Goal: Task Accomplishment & Management: Use online tool/utility

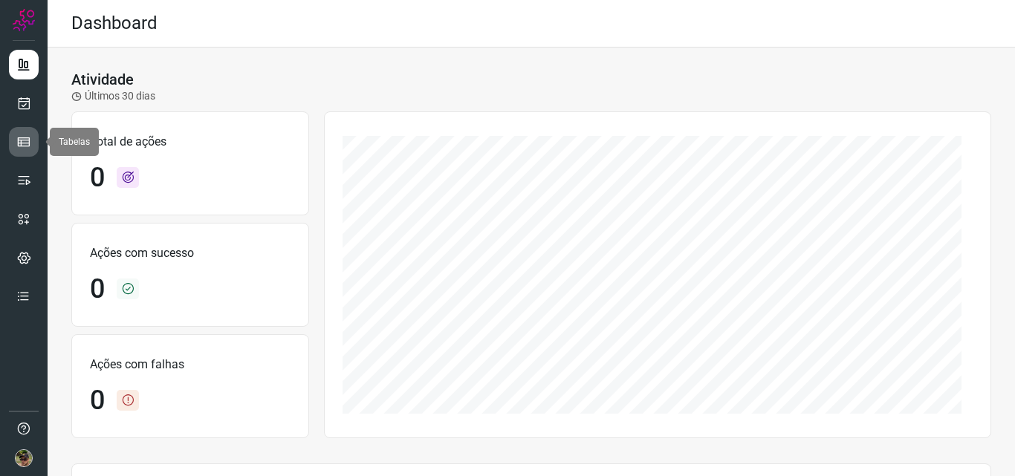
click at [16, 138] on link at bounding box center [24, 142] width 30 height 30
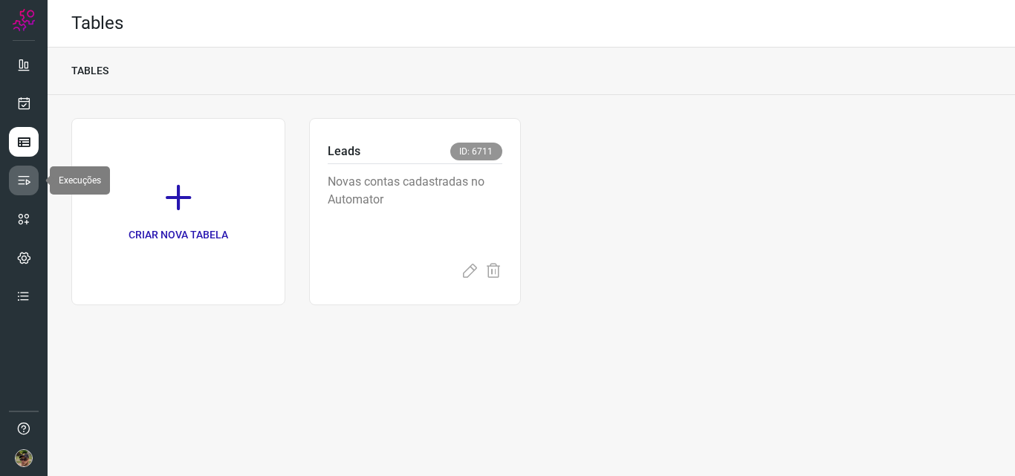
click at [23, 175] on icon at bounding box center [23, 180] width 15 height 15
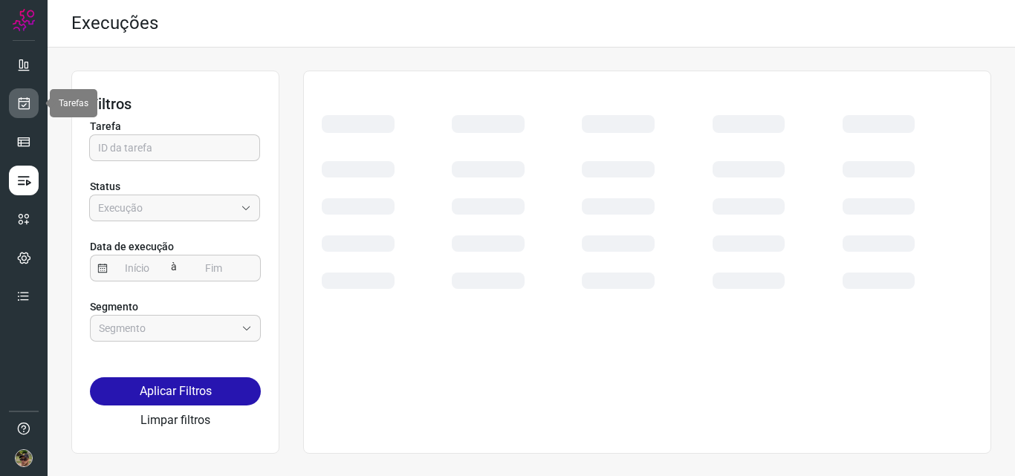
click at [29, 112] on link at bounding box center [24, 103] width 30 height 30
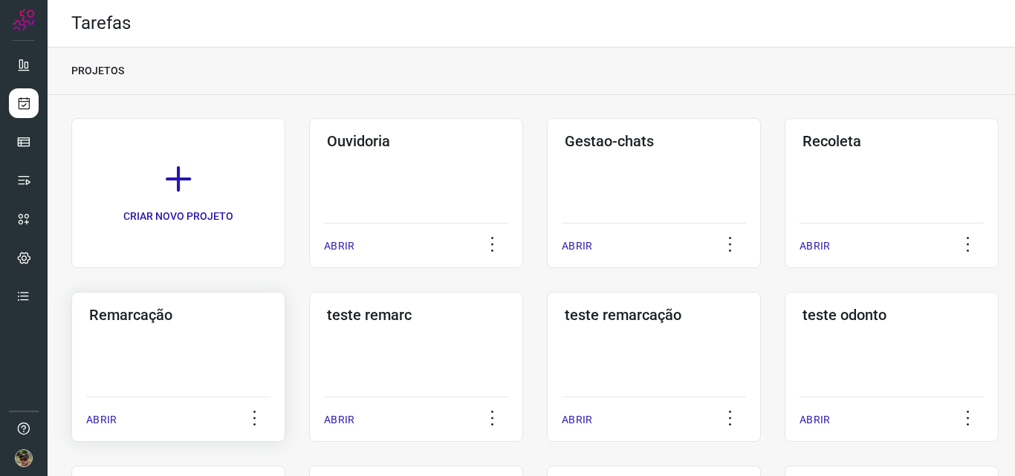
click at [309, 352] on div "Remarcação ABRIR" at bounding box center [416, 367] width 214 height 150
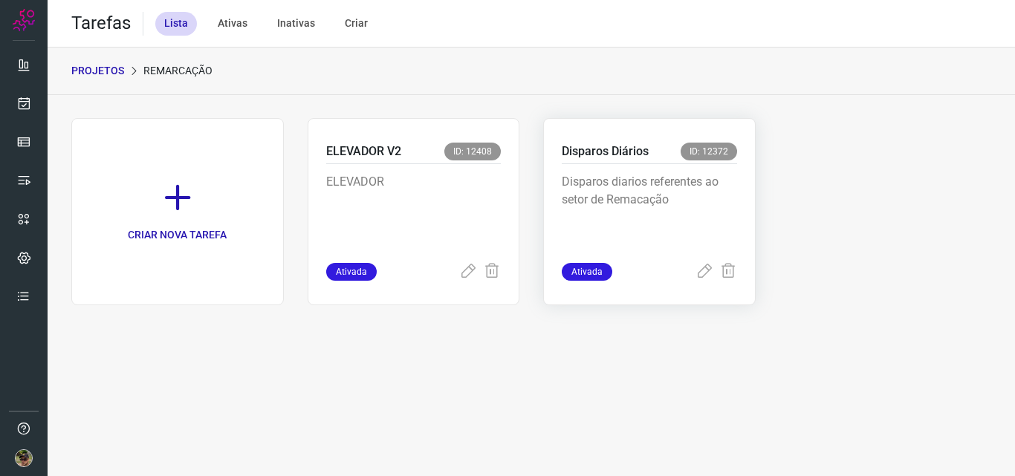
click at [656, 148] on div "Disparos Diários ID: 12372" at bounding box center [649, 154] width 175 height 22
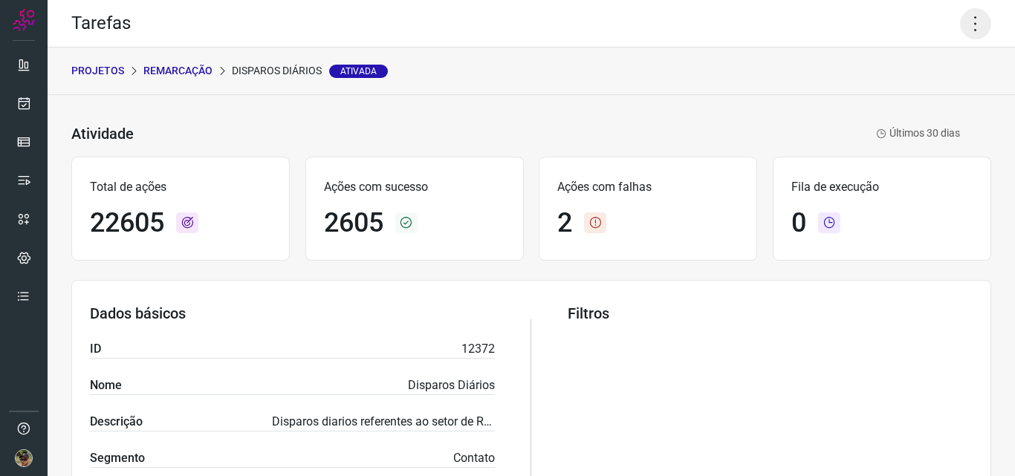
click at [977, 33] on icon at bounding box center [975, 23] width 31 height 31
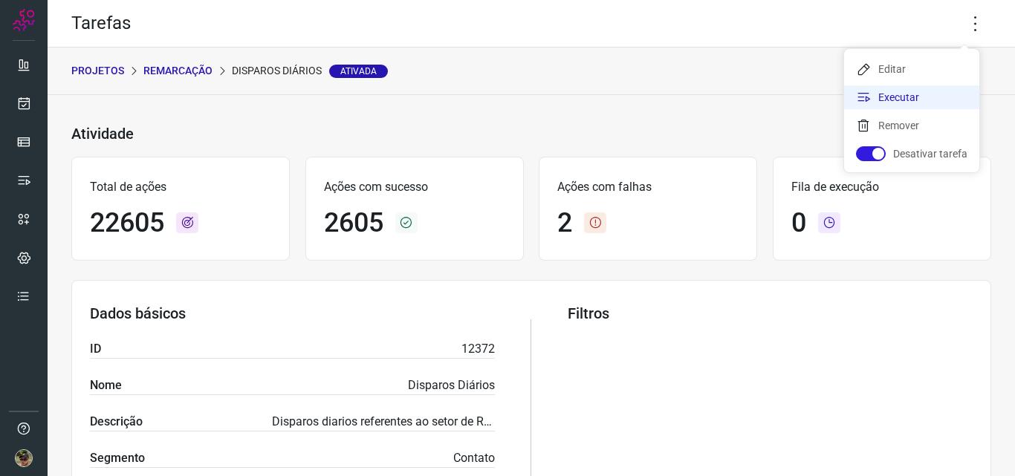
click at [920, 100] on li "Executar" at bounding box center [911, 97] width 135 height 24
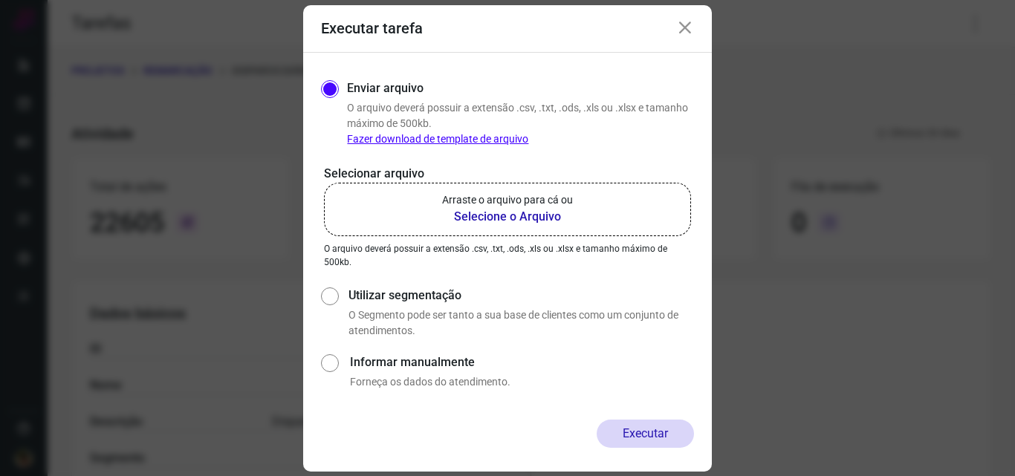
click at [546, 214] on b "Selecione o Arquivo" at bounding box center [507, 217] width 131 height 18
click at [0, 0] on input "Arraste o arquivo para cá ou Selecione o Arquivo" at bounding box center [0, 0] width 0 height 0
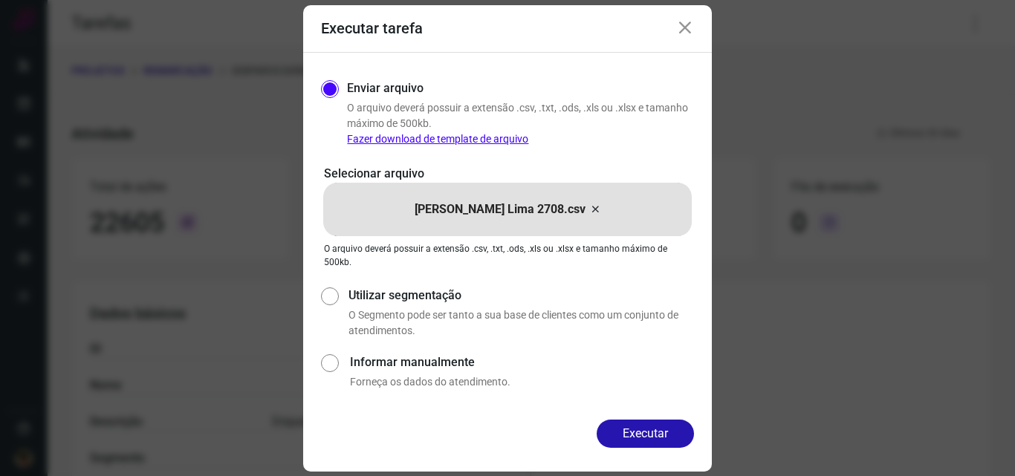
click at [625, 439] on button "Executar" at bounding box center [644, 434] width 97 height 28
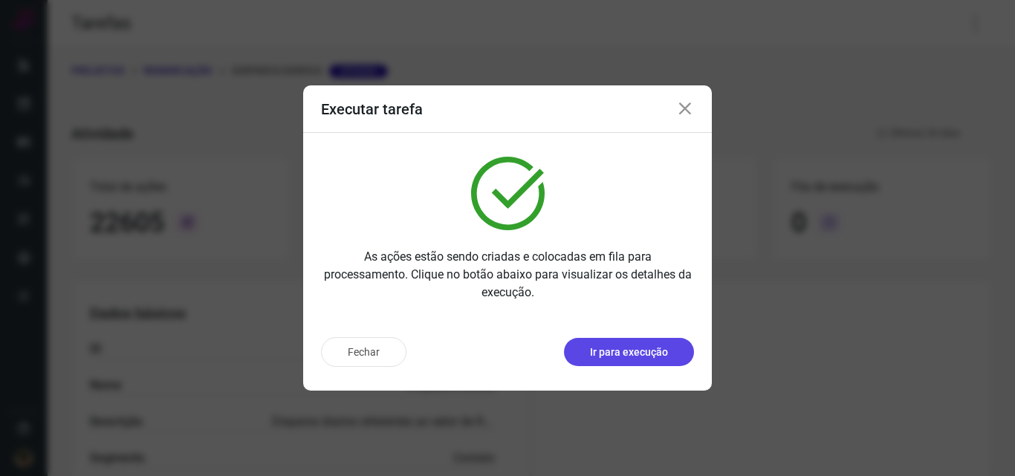
drag, startPoint x: 617, startPoint y: 351, endPoint x: 606, endPoint y: 353, distance: 10.6
click at [606, 353] on p "Ir para execução" at bounding box center [629, 353] width 78 height 16
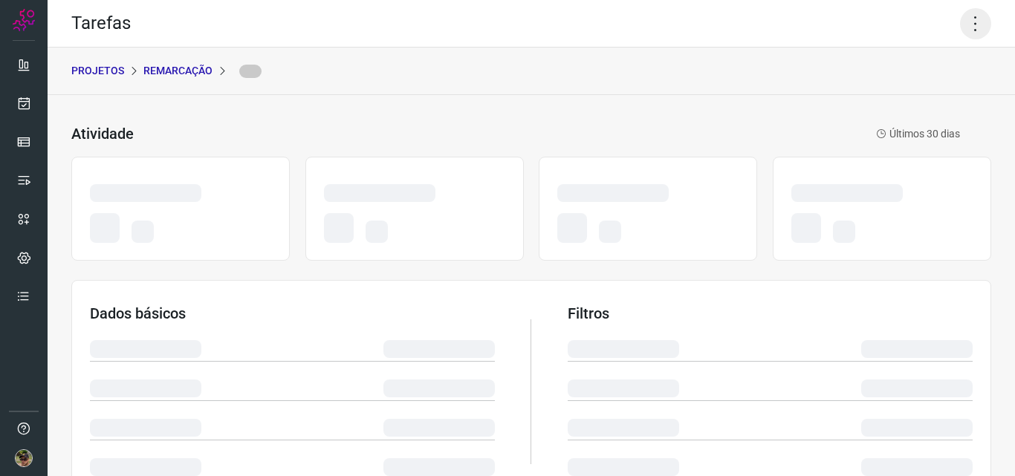
click at [960, 21] on icon at bounding box center [975, 23] width 31 height 31
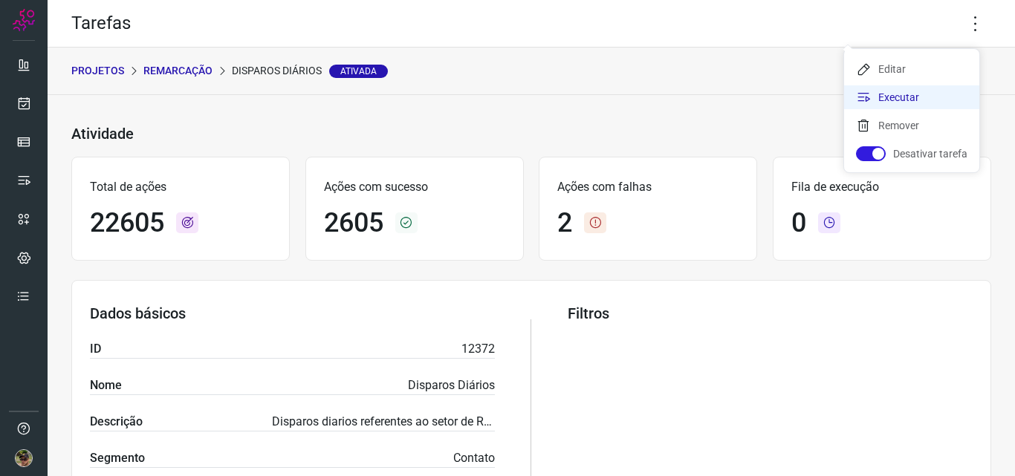
click at [921, 91] on li "Executar" at bounding box center [911, 97] width 135 height 24
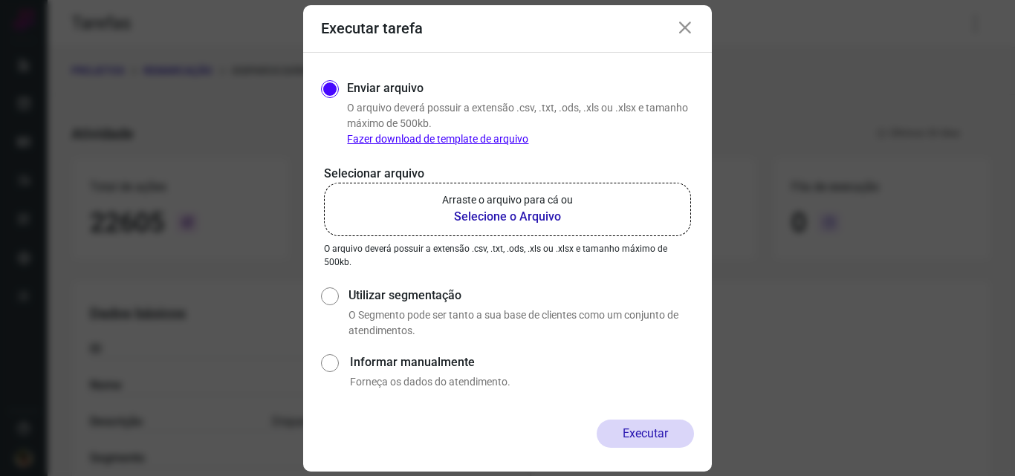
click at [569, 211] on b "Selecione o Arquivo" at bounding box center [507, 217] width 131 height 18
click at [0, 0] on input "Arraste o arquivo para cá ou Selecione o Arquivo" at bounding box center [0, 0] width 0 height 0
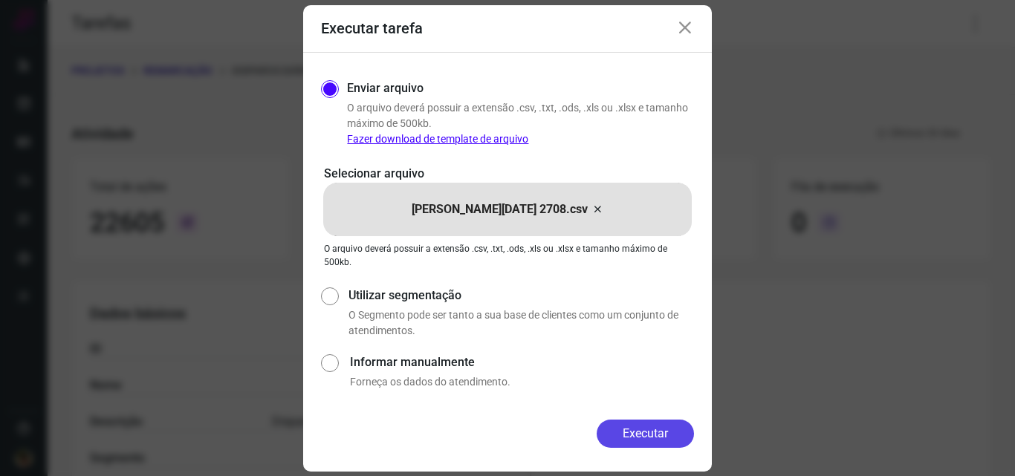
click at [625, 425] on button "Executar" at bounding box center [644, 434] width 97 height 28
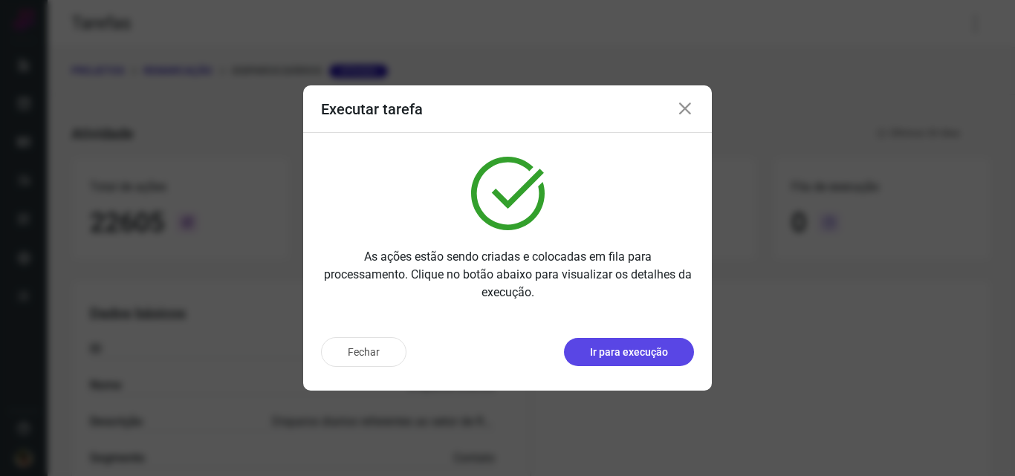
click at [647, 352] on p "Ir para execução" at bounding box center [629, 353] width 78 height 16
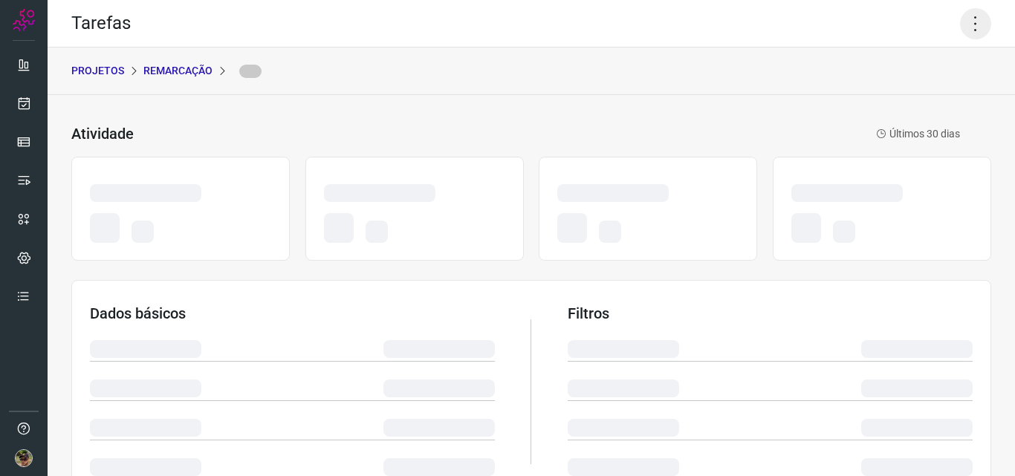
click at [960, 21] on icon at bounding box center [975, 23] width 31 height 31
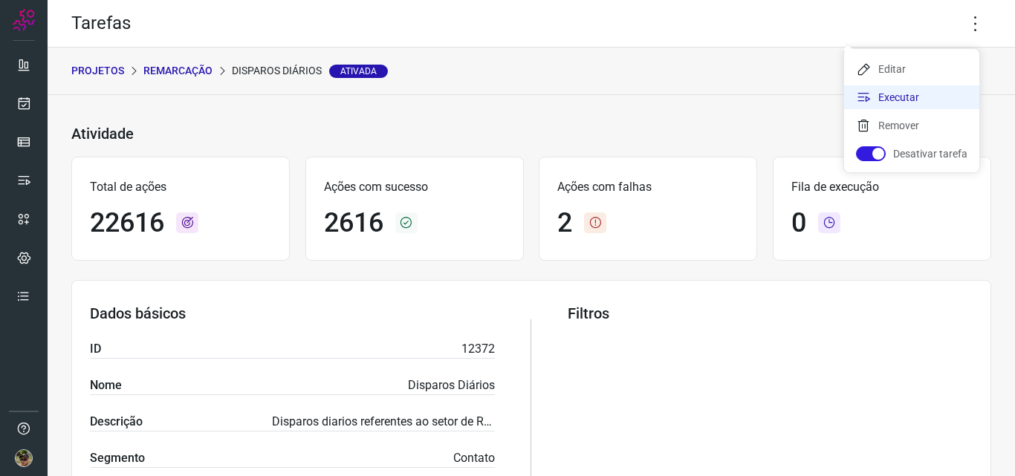
click at [920, 93] on li "Executar" at bounding box center [911, 97] width 135 height 24
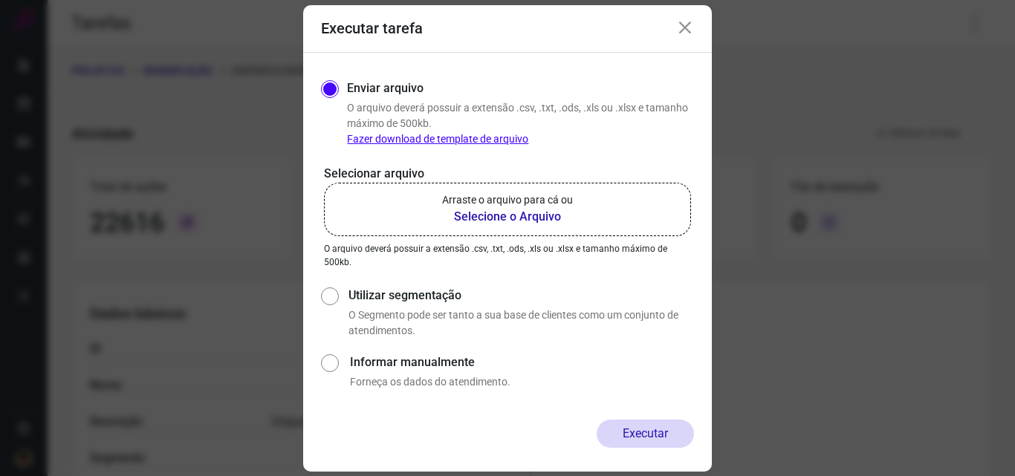
click at [511, 218] on b "Selecione o Arquivo" at bounding box center [507, 217] width 131 height 18
click at [0, 0] on input "Arraste o arquivo para cá ou Selecione o Arquivo" at bounding box center [0, 0] width 0 height 0
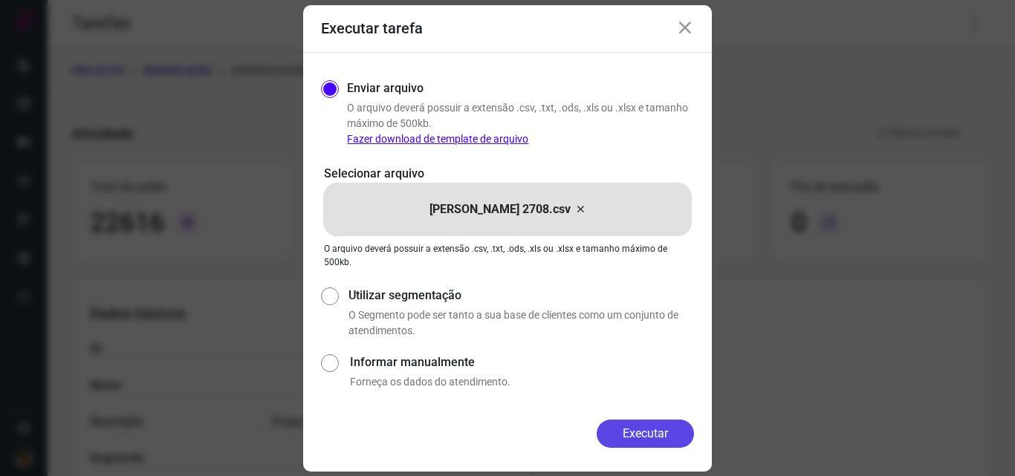
click at [643, 442] on button "Executar" at bounding box center [644, 434] width 97 height 28
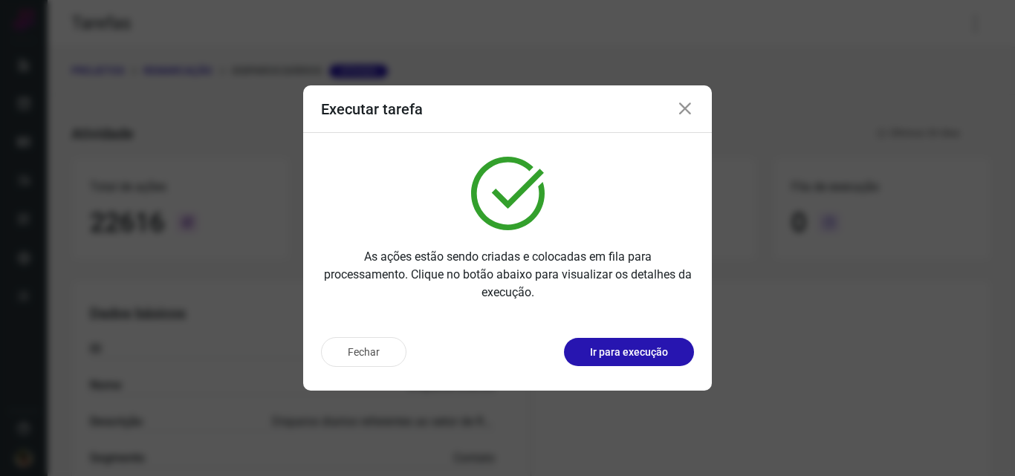
click at [645, 363] on button "Ir para execução" at bounding box center [629, 352] width 130 height 28
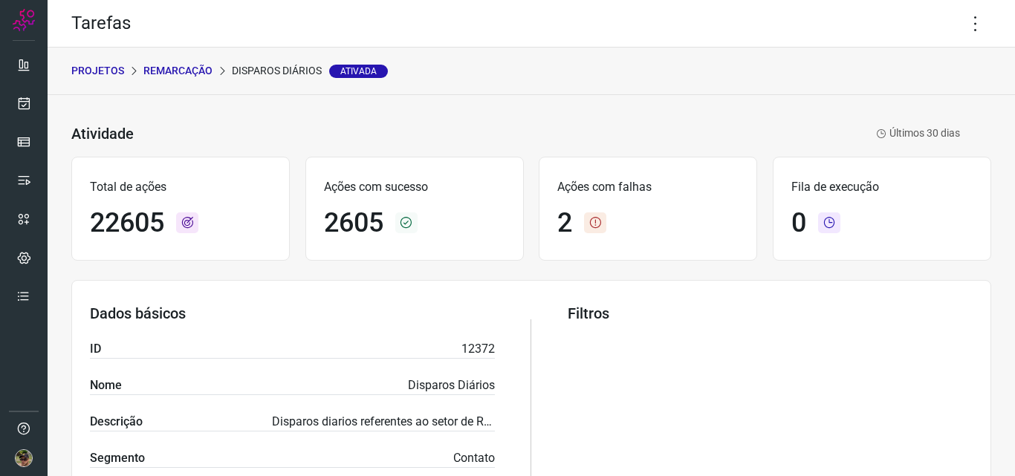
click at [91, 62] on div "PROJETOS Remarcação Disparos Diários Ativada" at bounding box center [531, 72] width 967 height 48
click at [91, 74] on p "PROJETOS" at bounding box center [97, 71] width 53 height 16
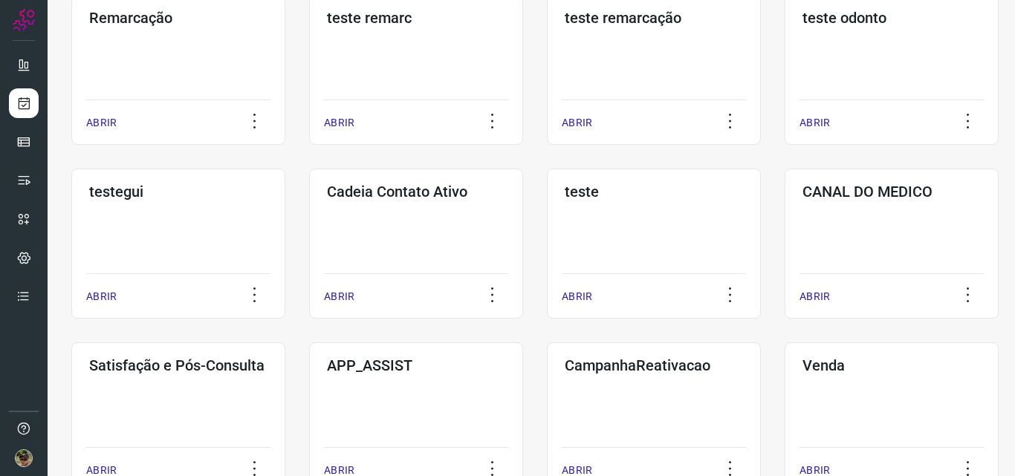
scroll to position [446, 0]
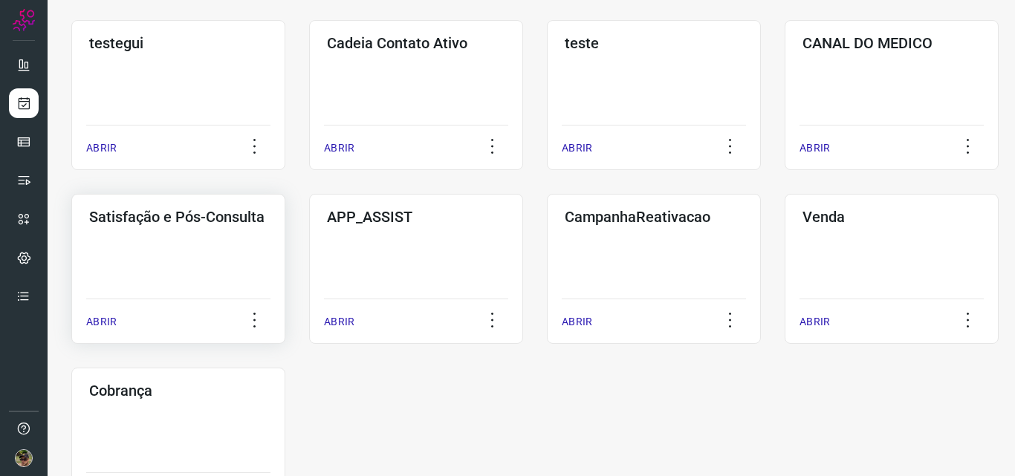
click at [309, 253] on div "Satisfação e Pós-Consulta ABRIR" at bounding box center [416, 269] width 214 height 150
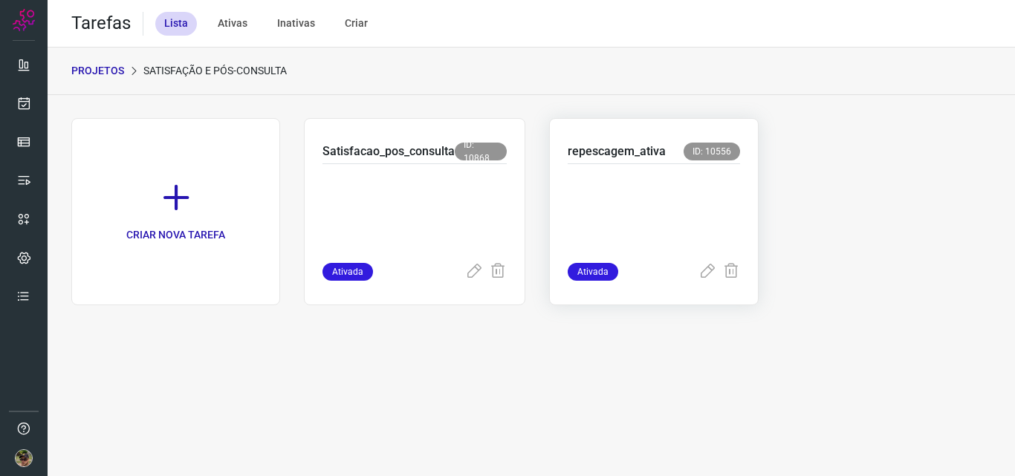
click at [590, 155] on p "repescagem_ativa" at bounding box center [617, 152] width 98 height 18
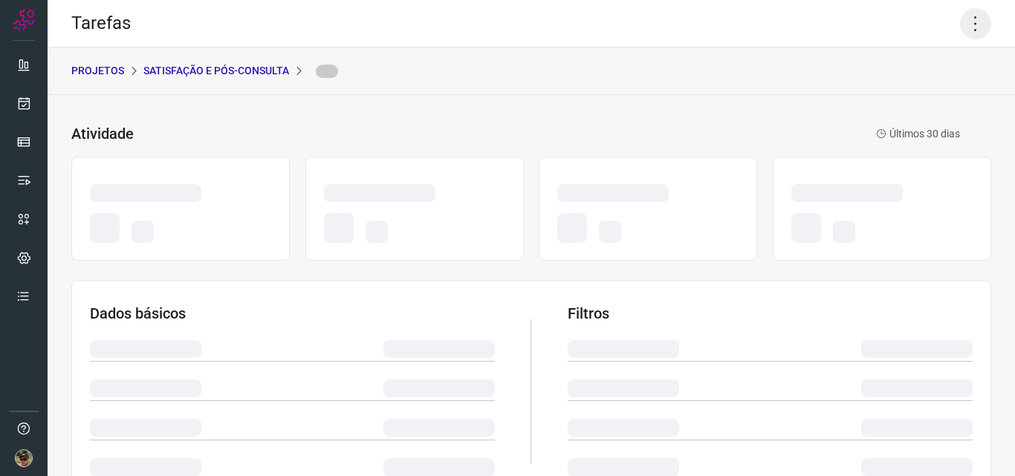
click at [973, 30] on icon at bounding box center [975, 23] width 31 height 31
click at [960, 23] on icon at bounding box center [975, 23] width 31 height 31
click at [862, 23] on div "Tarefas" at bounding box center [531, 24] width 967 height 48
click at [960, 24] on icon at bounding box center [975, 23] width 31 height 31
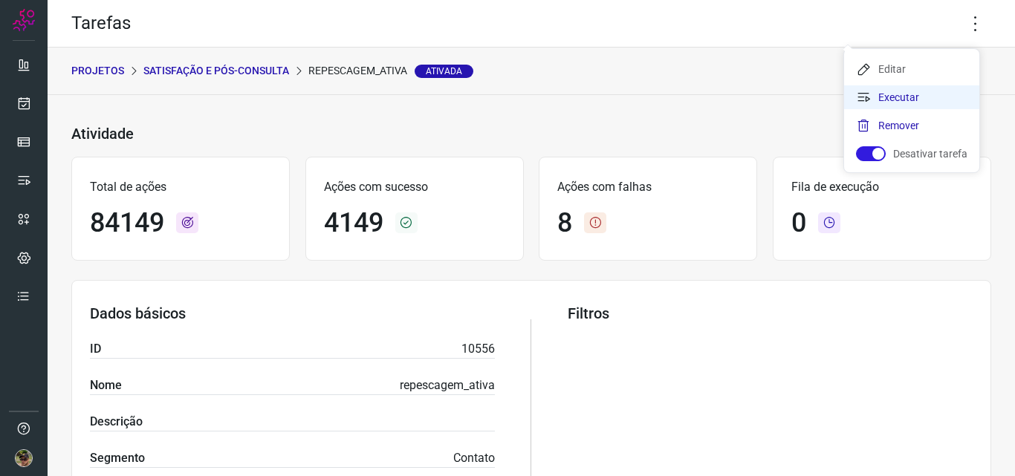
click at [901, 94] on li "Executar" at bounding box center [911, 97] width 135 height 24
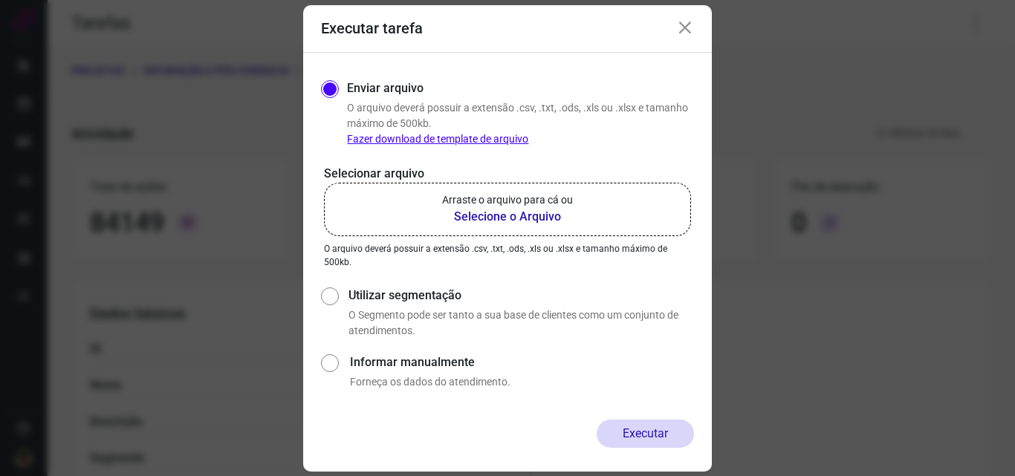
click at [573, 208] on label "Arraste o arquivo para cá ou Selecione o Arquivo" at bounding box center [507, 209] width 367 height 53
click at [0, 0] on input "Arraste o arquivo para cá ou Selecione o Arquivo" at bounding box center [0, 0] width 0 height 0
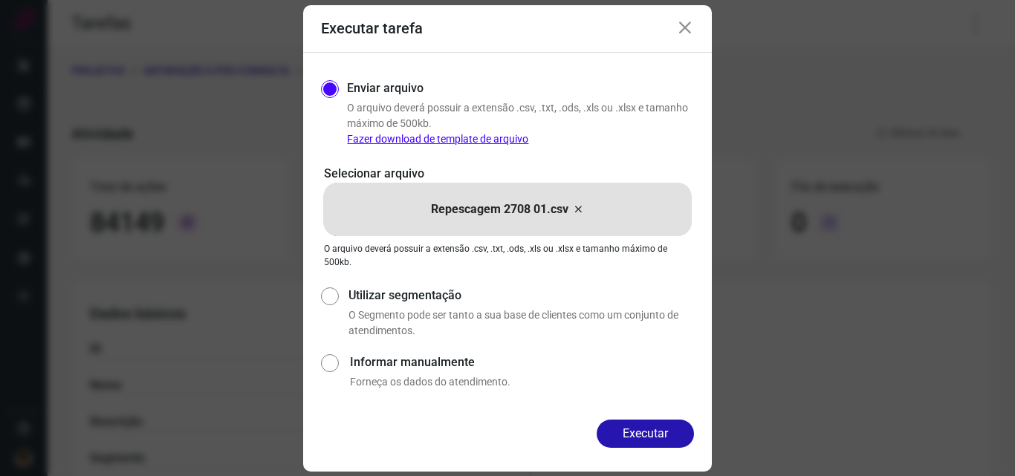
click at [680, 30] on icon at bounding box center [685, 28] width 18 height 18
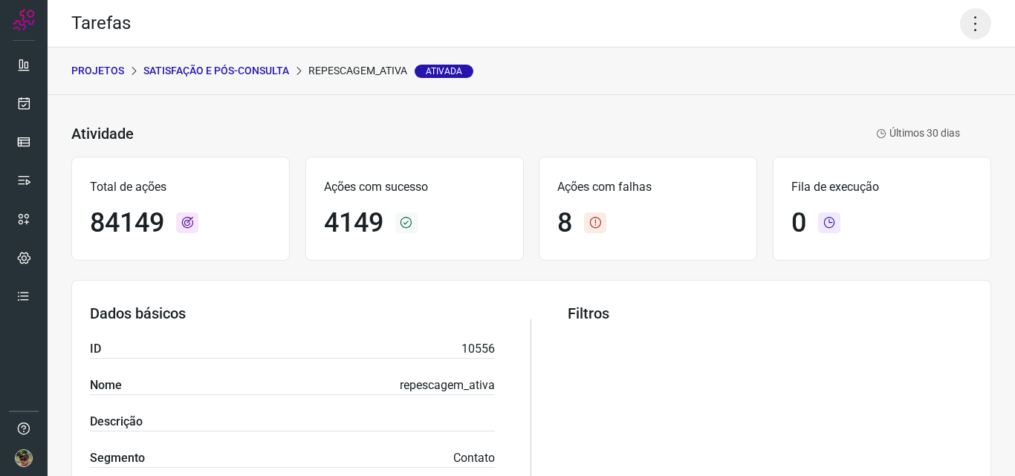
click at [966, 30] on icon at bounding box center [975, 23] width 31 height 31
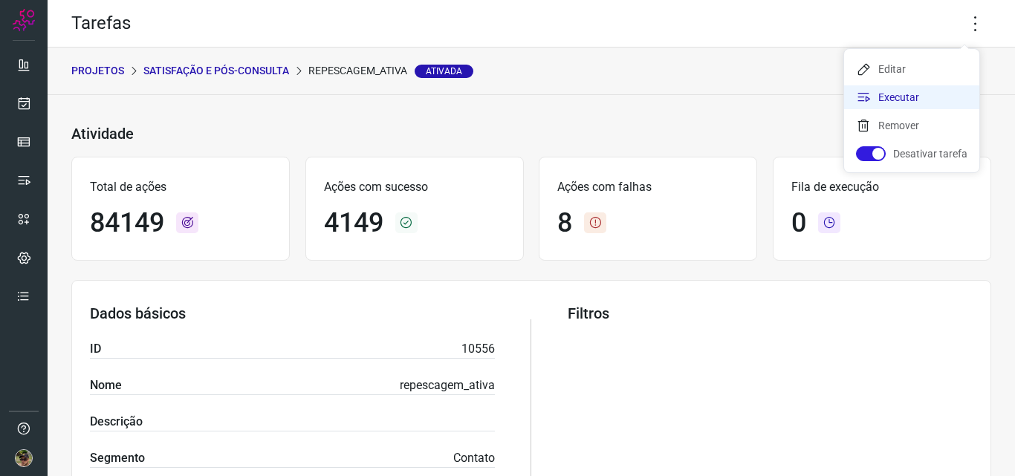
click at [934, 105] on li "Executar" at bounding box center [911, 97] width 135 height 24
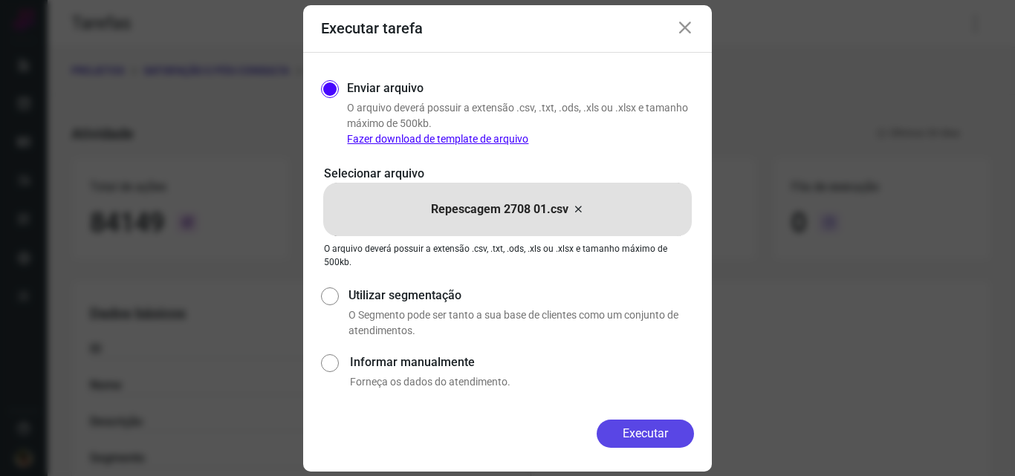
click at [648, 428] on button "Executar" at bounding box center [644, 434] width 97 height 28
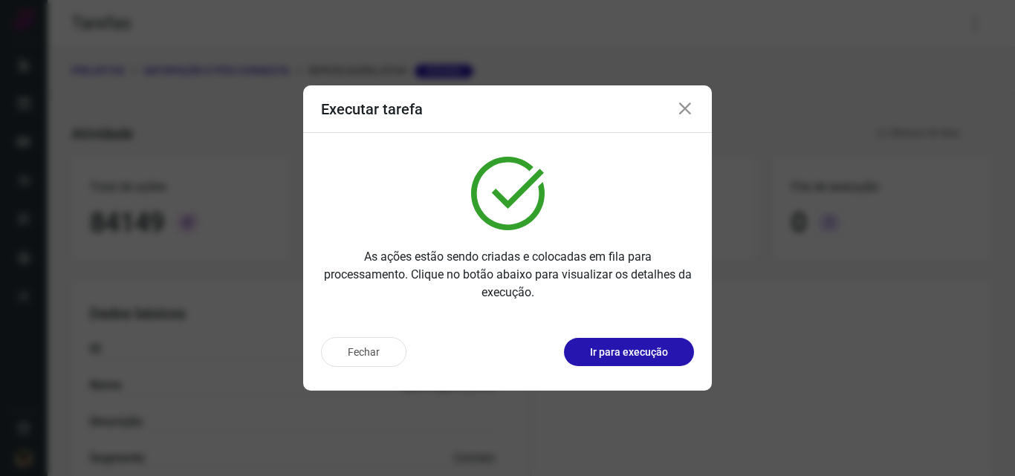
click at [632, 347] on p "Ir para execução" at bounding box center [629, 353] width 78 height 16
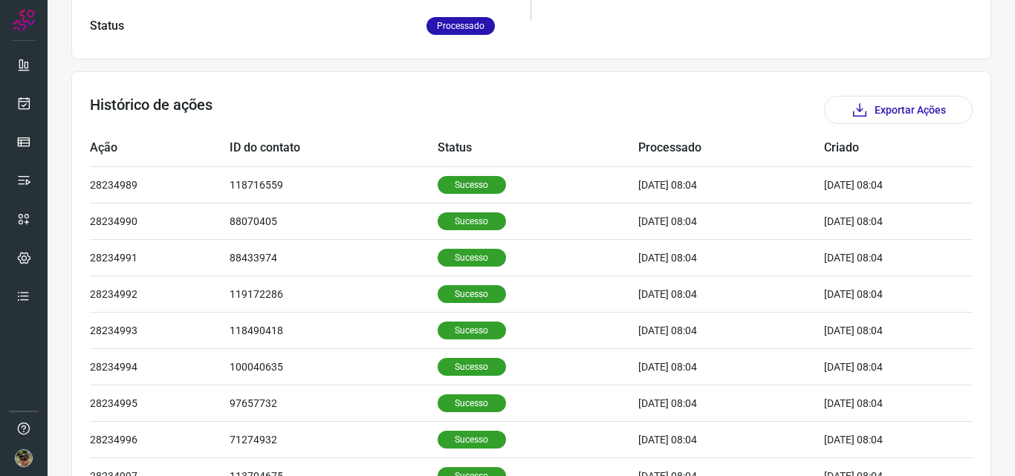
scroll to position [501, 0]
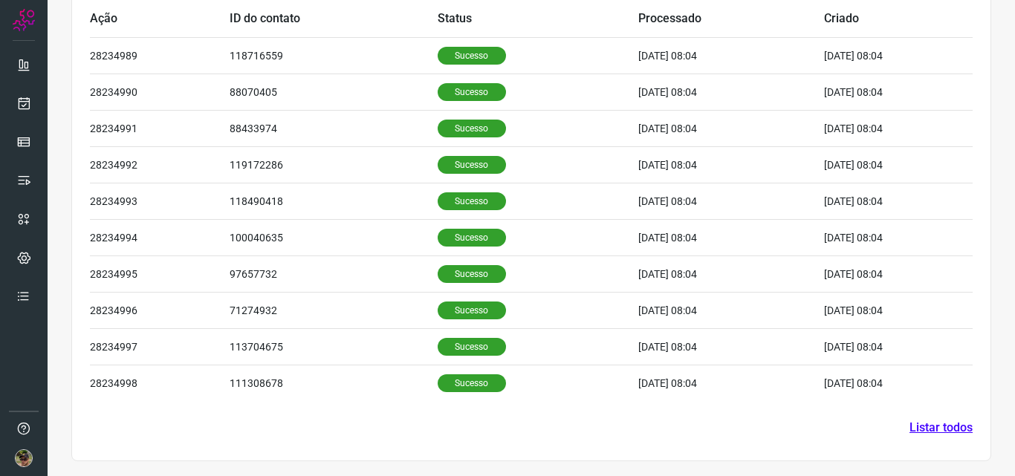
click at [937, 424] on link "Listar todos" at bounding box center [940, 428] width 63 height 18
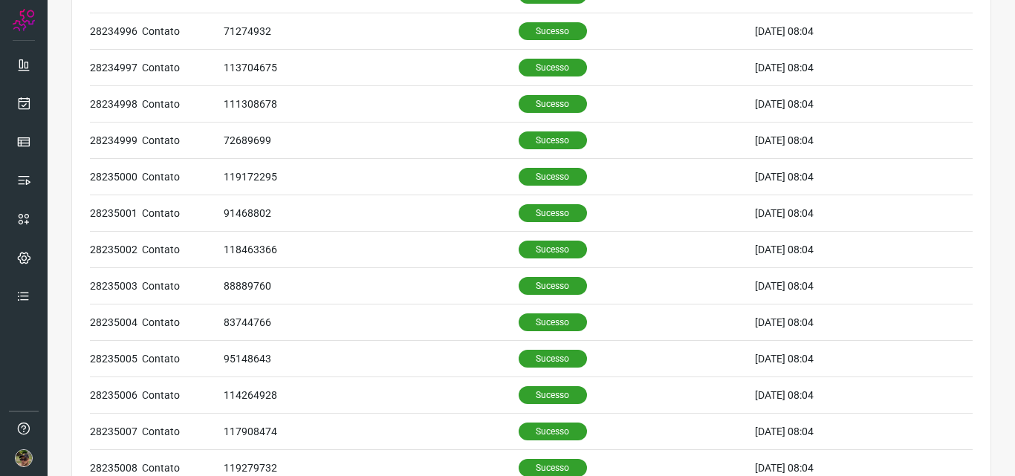
scroll to position [651, 0]
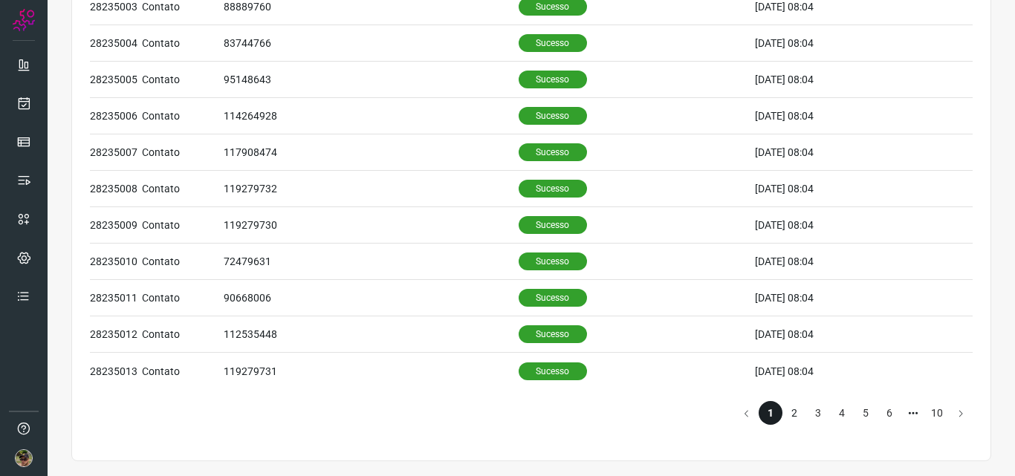
click at [782, 412] on li "2" at bounding box center [794, 413] width 24 height 24
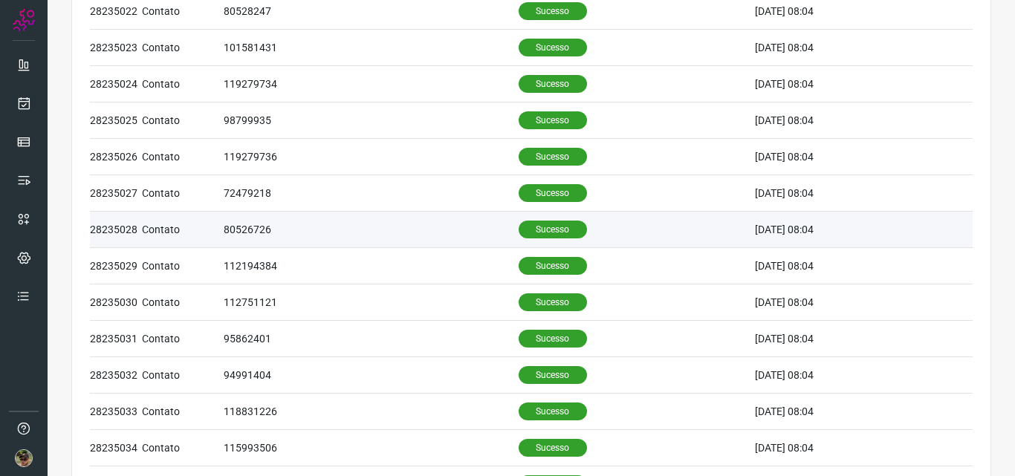
scroll to position [651, 0]
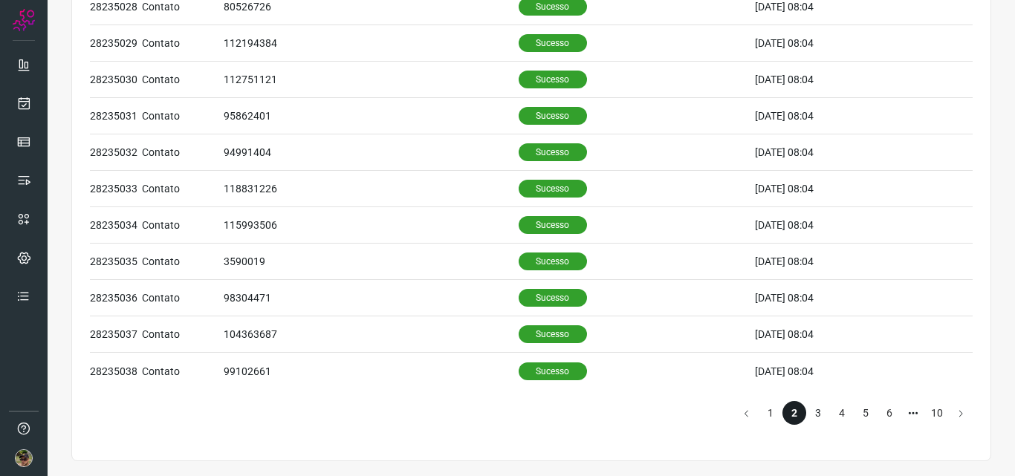
click at [806, 412] on li "3" at bounding box center [818, 413] width 24 height 24
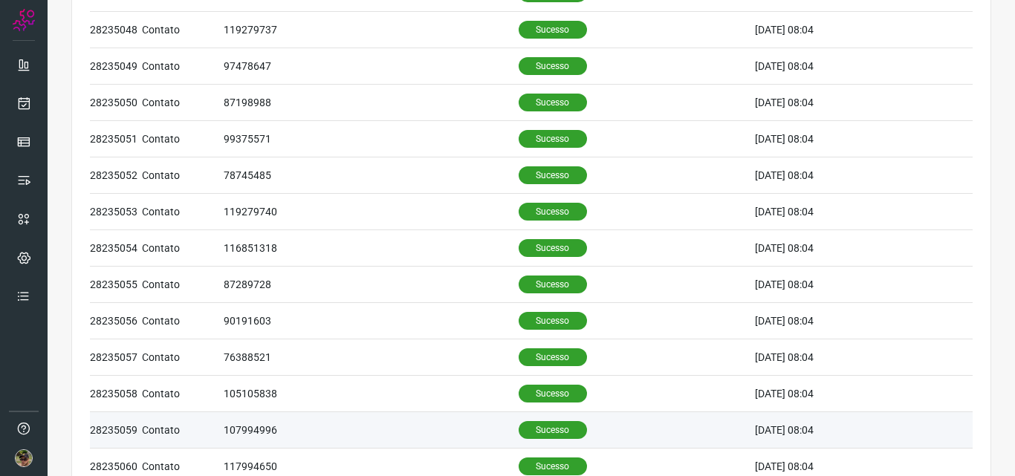
scroll to position [651, 0]
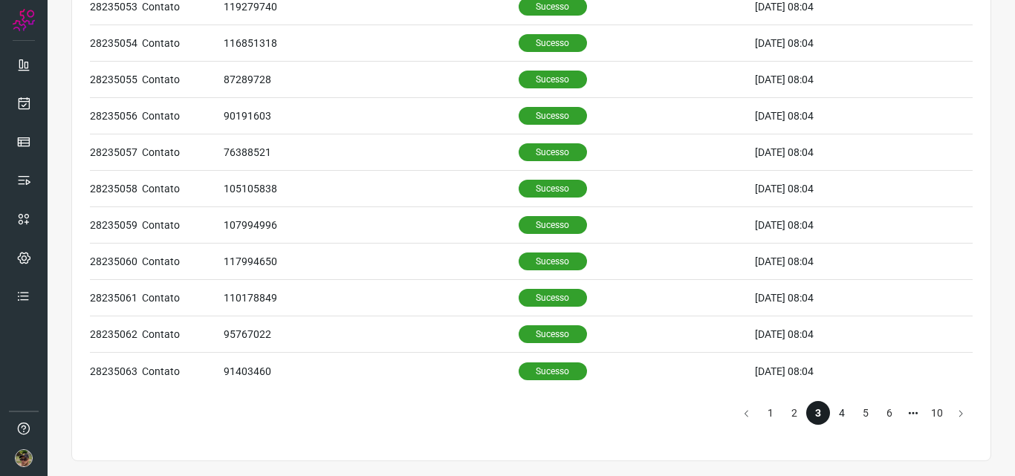
click at [830, 409] on li "4" at bounding box center [842, 413] width 24 height 24
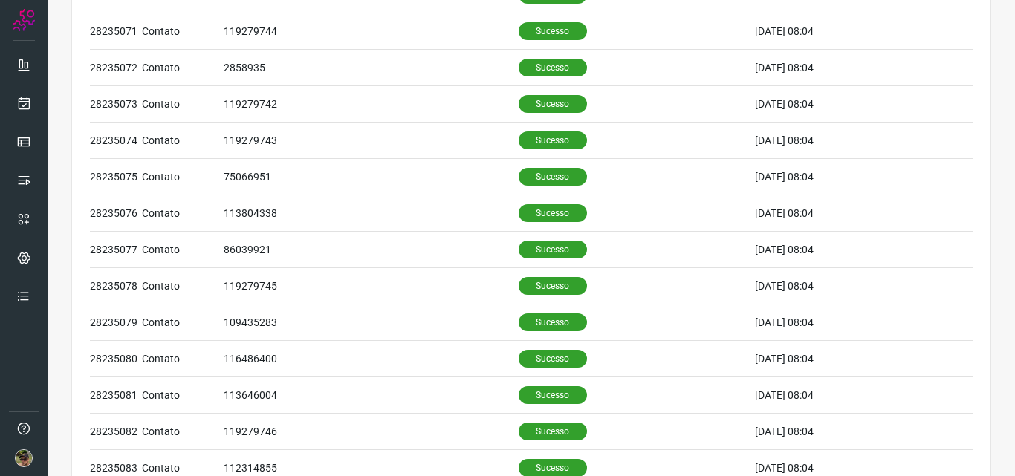
scroll to position [651, 0]
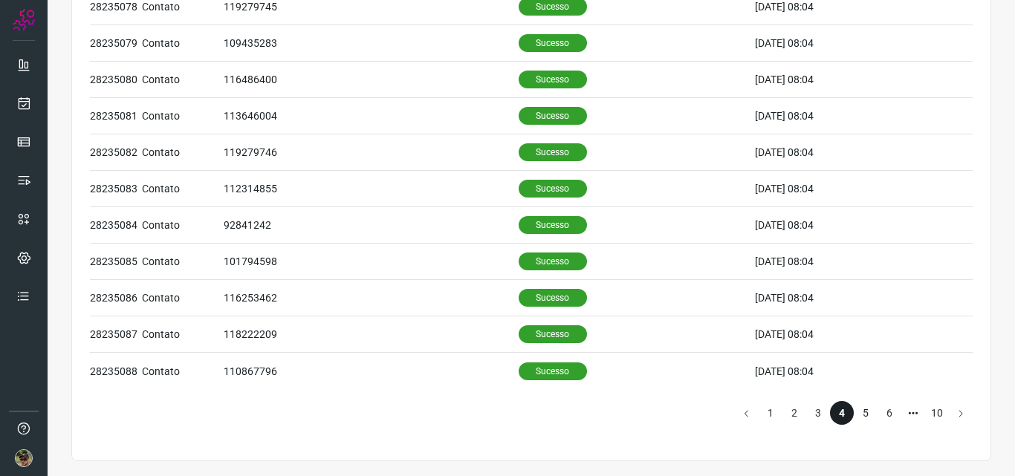
click at [853, 410] on li "5" at bounding box center [865, 413] width 24 height 24
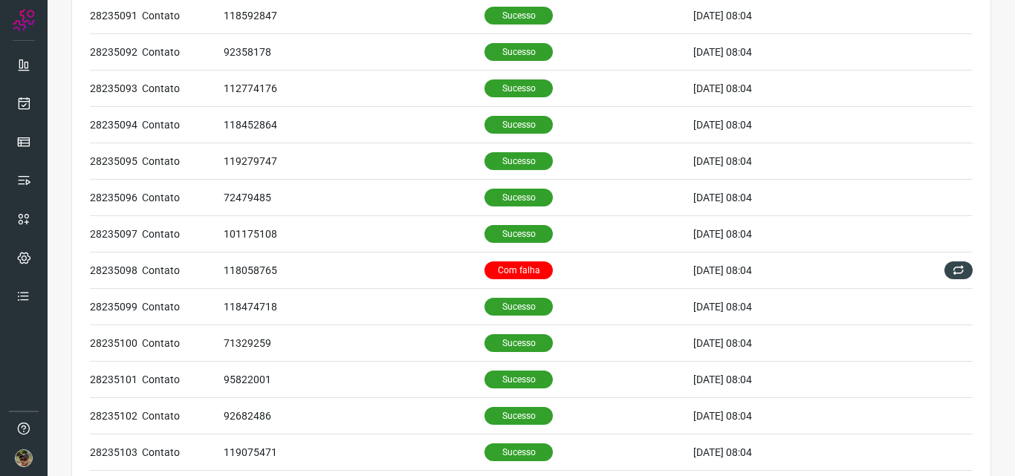
scroll to position [354, 0]
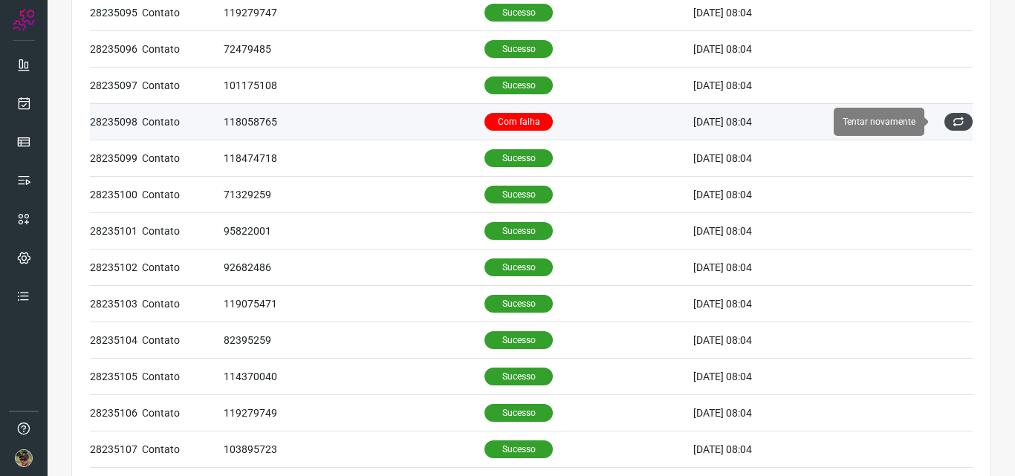
click at [952, 121] on icon at bounding box center [958, 122] width 12 height 12
click at [600, 125] on td "Com falha" at bounding box center [588, 122] width 209 height 36
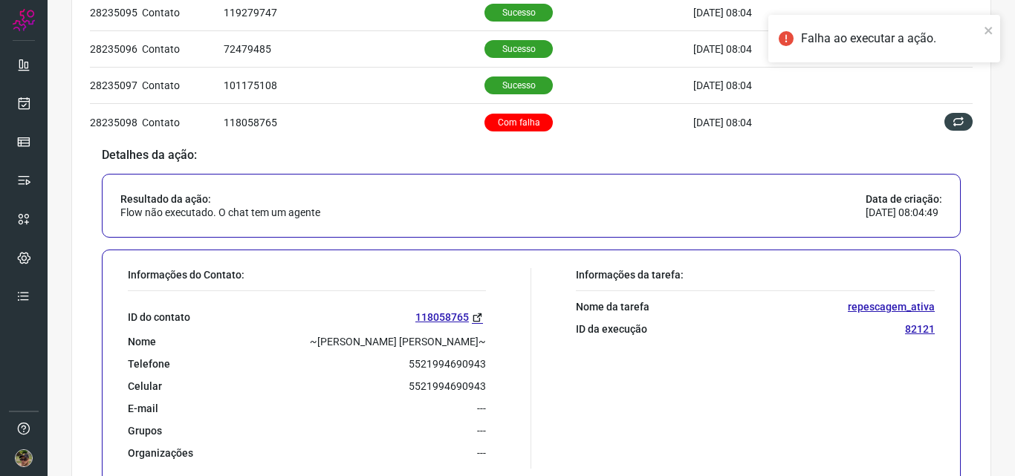
click at [443, 362] on p "5521994690943" at bounding box center [447, 363] width 77 height 13
copy p "5521994690943"
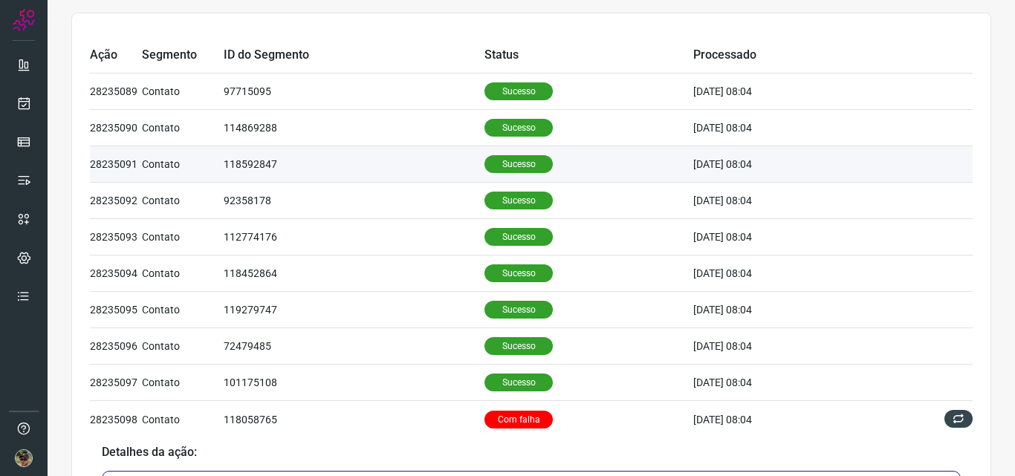
scroll to position [0, 0]
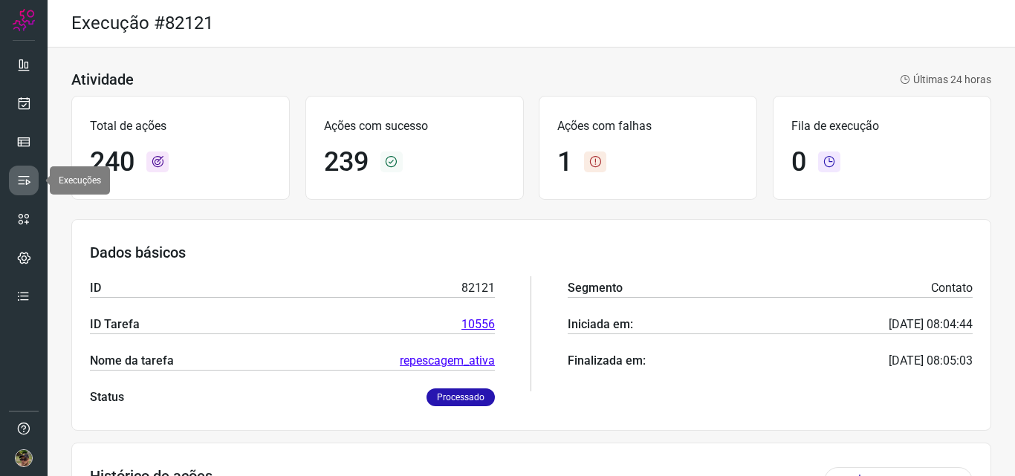
click at [22, 181] on icon at bounding box center [23, 180] width 15 height 15
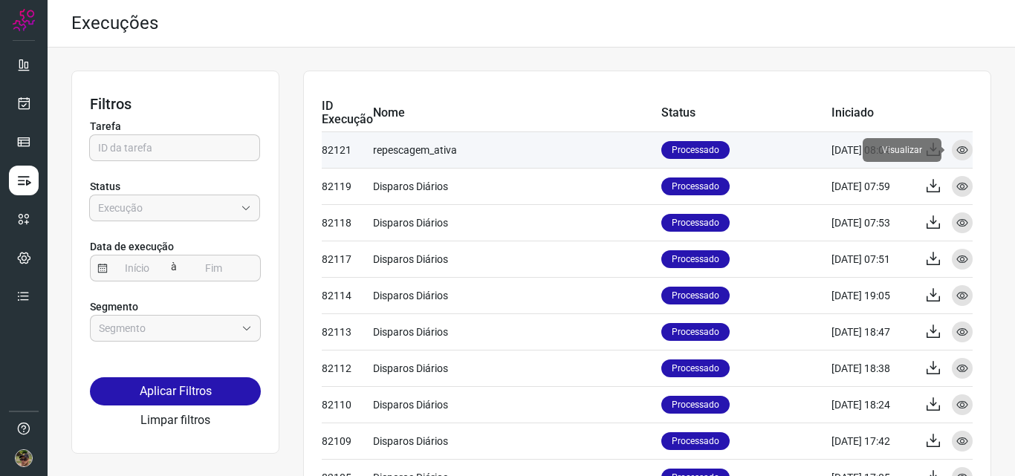
click at [956, 150] on icon at bounding box center [962, 150] width 12 height 12
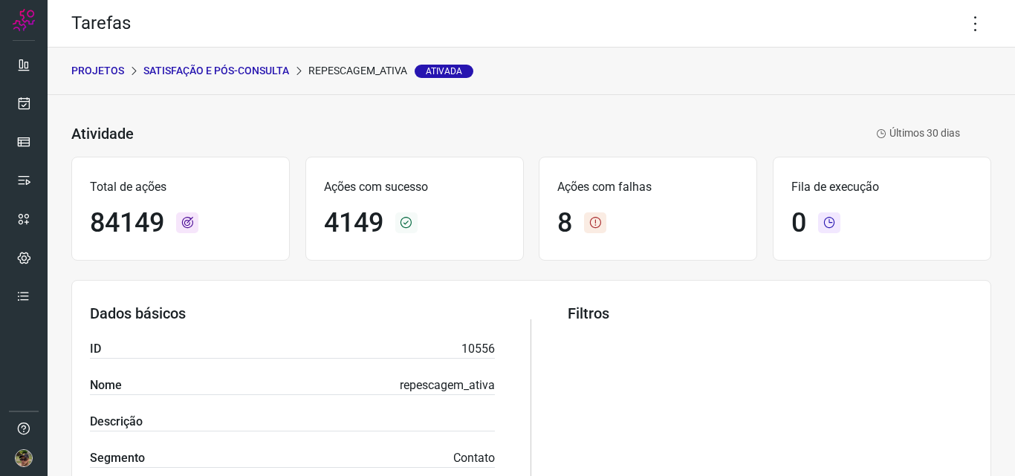
click at [181, 72] on p "Satisfação e Pós-Consulta" at bounding box center [216, 71] width 146 height 16
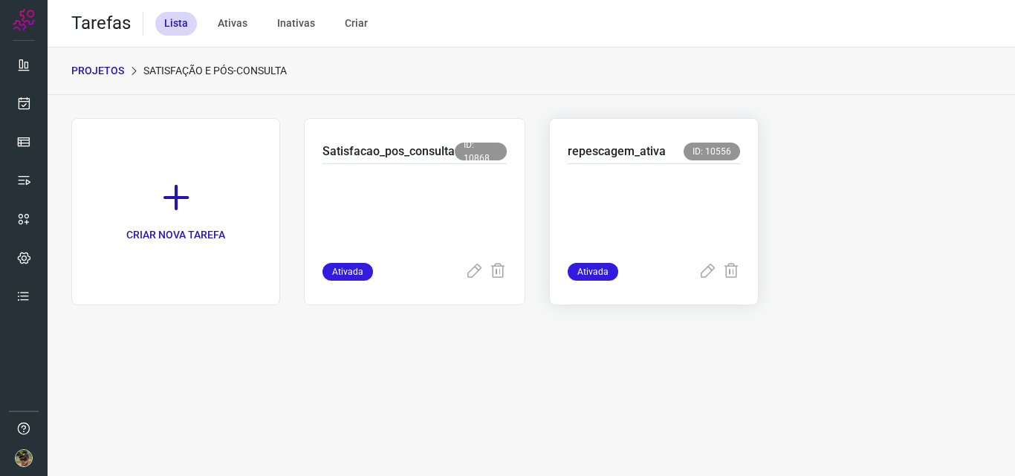
click at [602, 176] on p at bounding box center [654, 210] width 172 height 74
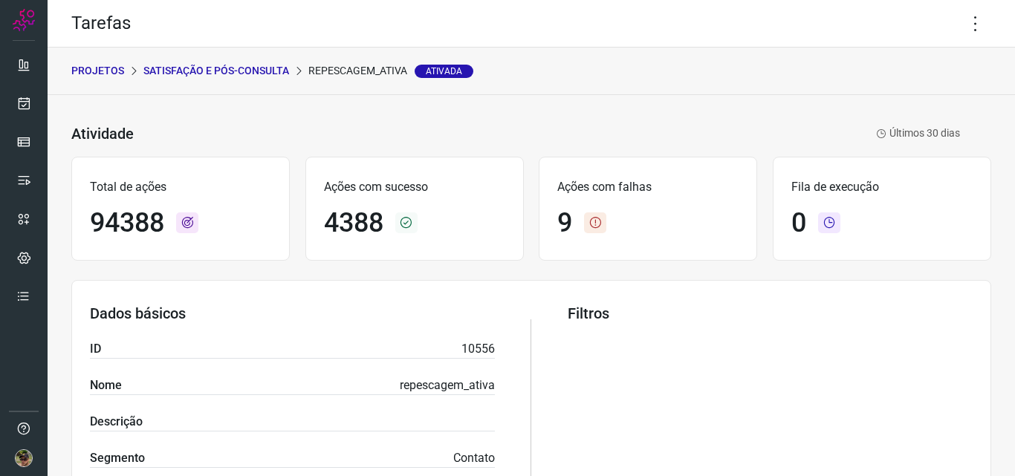
scroll to position [74, 0]
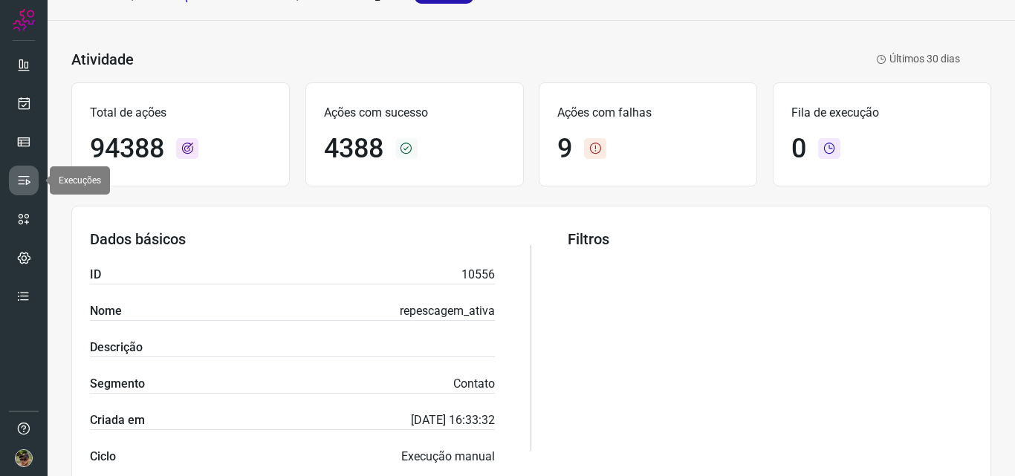
click at [33, 177] on link at bounding box center [24, 181] width 30 height 30
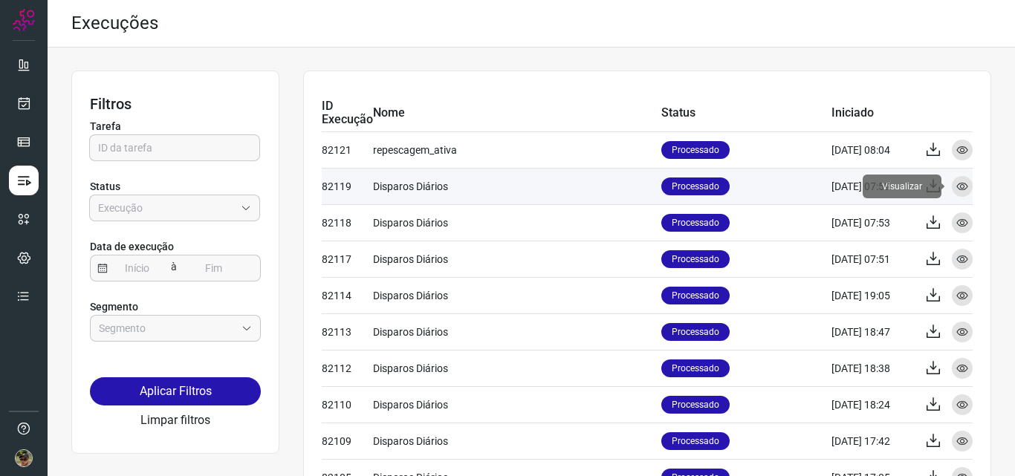
click at [956, 189] on icon at bounding box center [962, 187] width 12 height 12
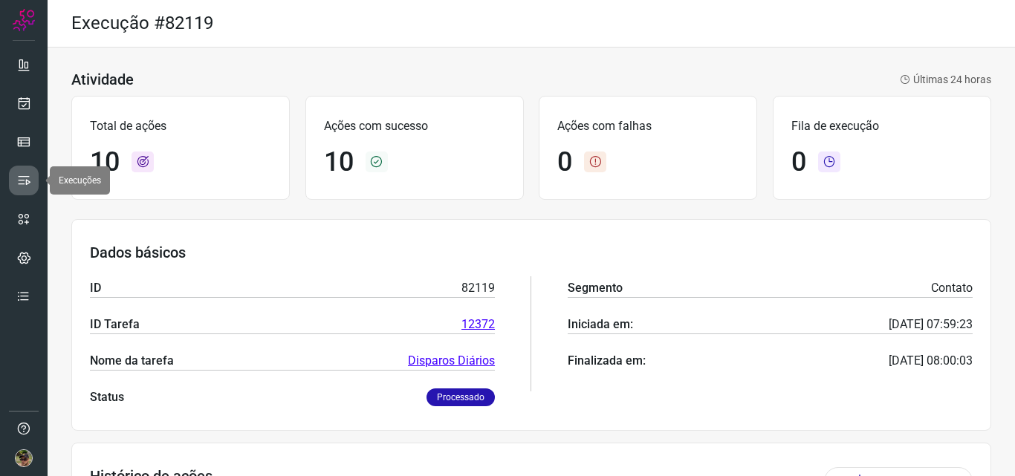
click at [32, 189] on link at bounding box center [24, 181] width 30 height 30
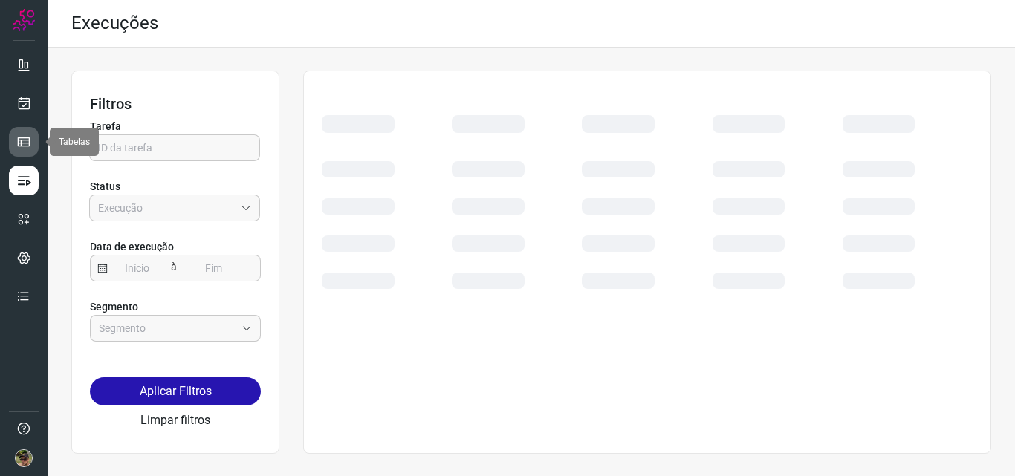
click at [22, 143] on icon at bounding box center [23, 141] width 15 height 15
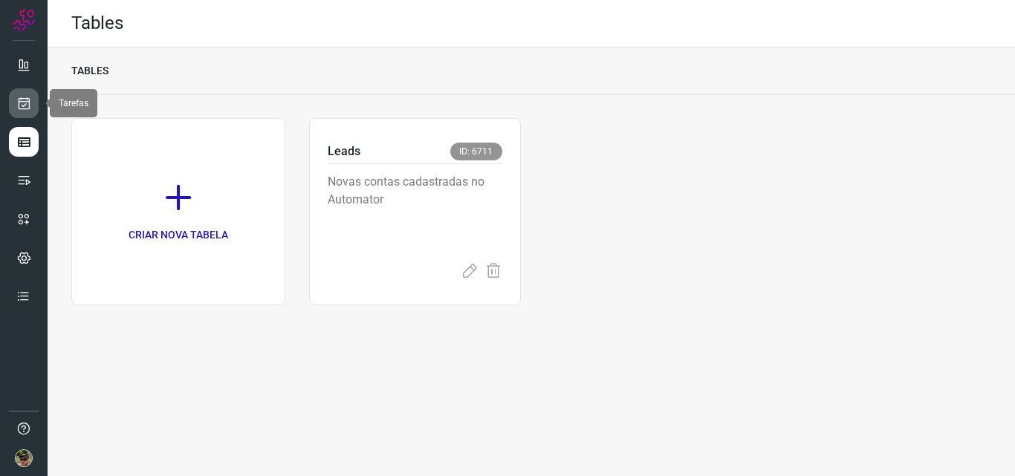
click at [25, 100] on icon at bounding box center [24, 103] width 16 height 15
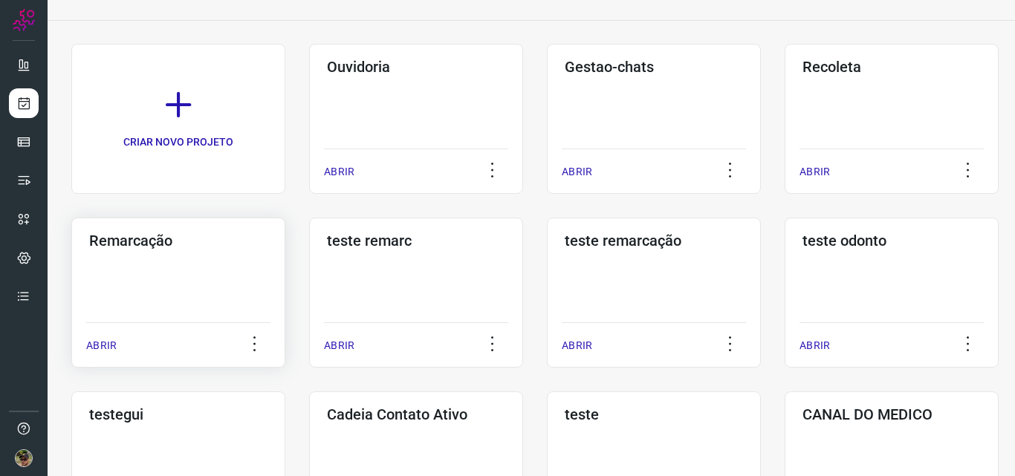
scroll to position [149, 0]
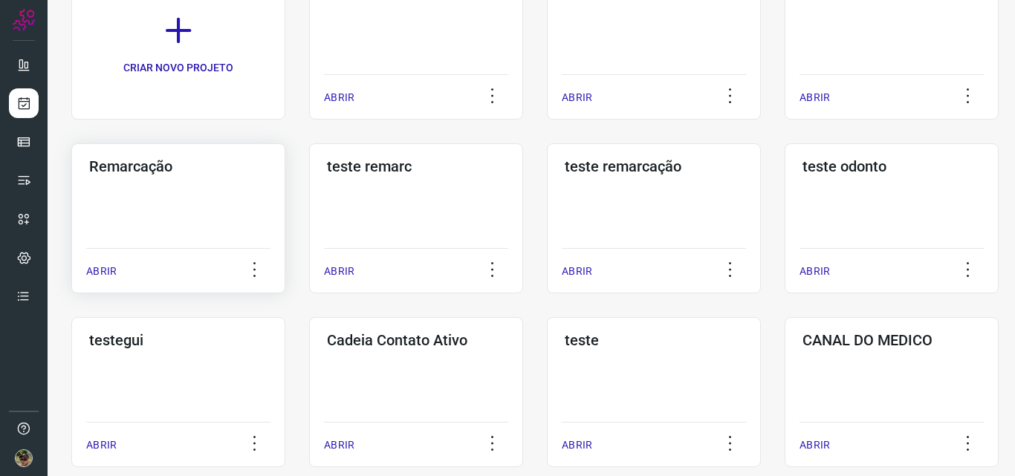
click at [309, 212] on div "Remarcação ABRIR" at bounding box center [416, 218] width 214 height 150
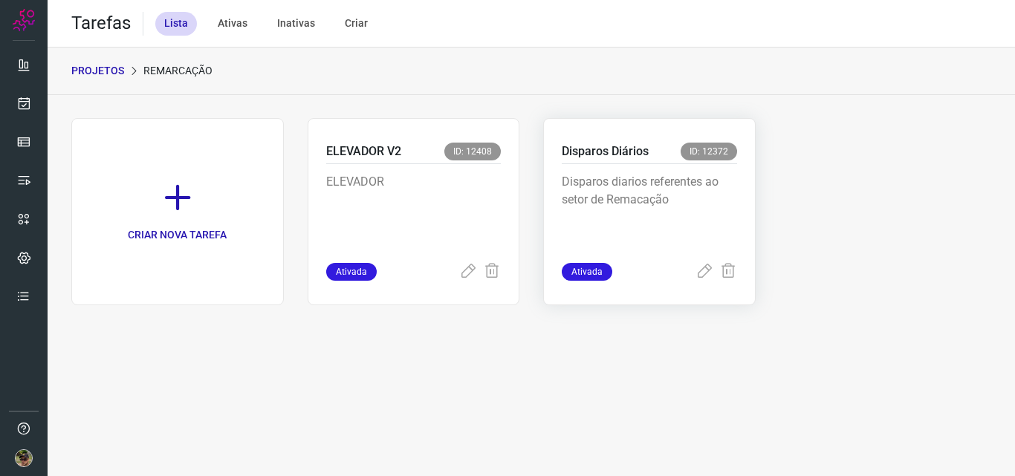
click at [640, 214] on p "Disparos diarios referentes ao setor de Remacação" at bounding box center [649, 210] width 175 height 74
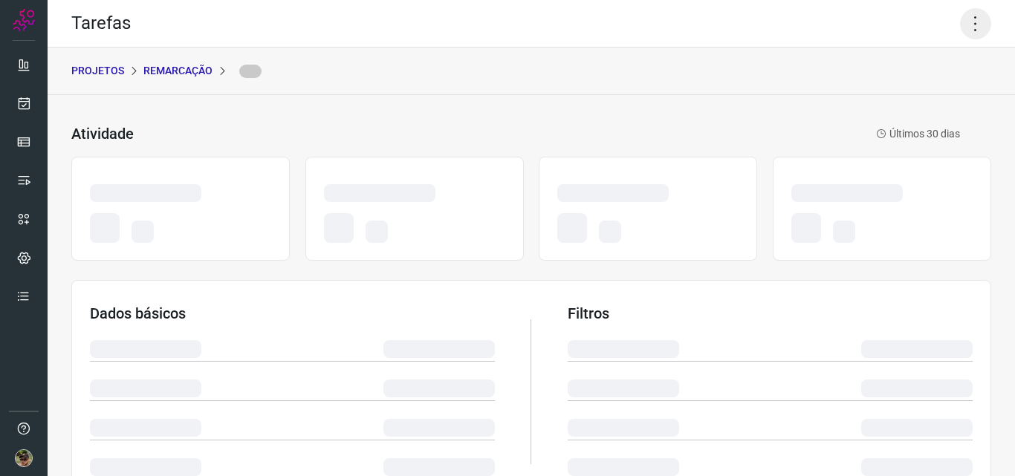
click at [972, 30] on icon at bounding box center [975, 23] width 31 height 31
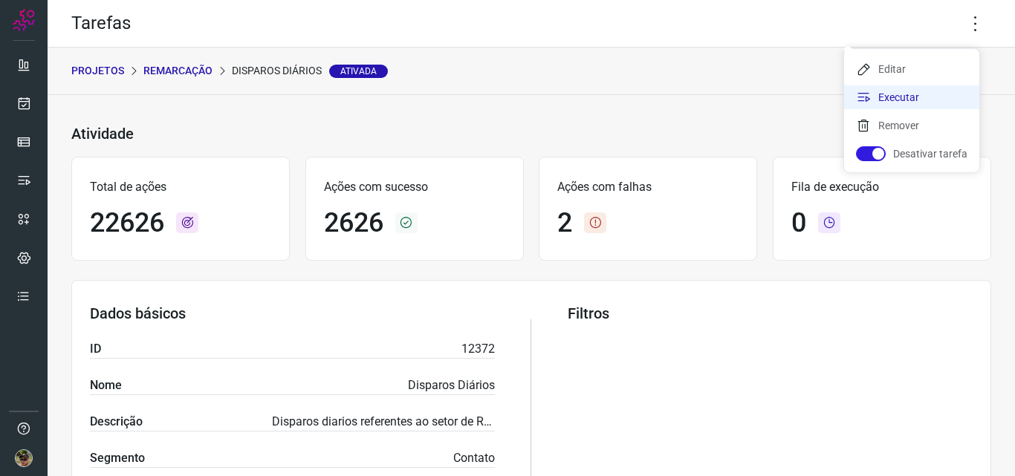
click at [924, 104] on li "Executar" at bounding box center [911, 97] width 135 height 24
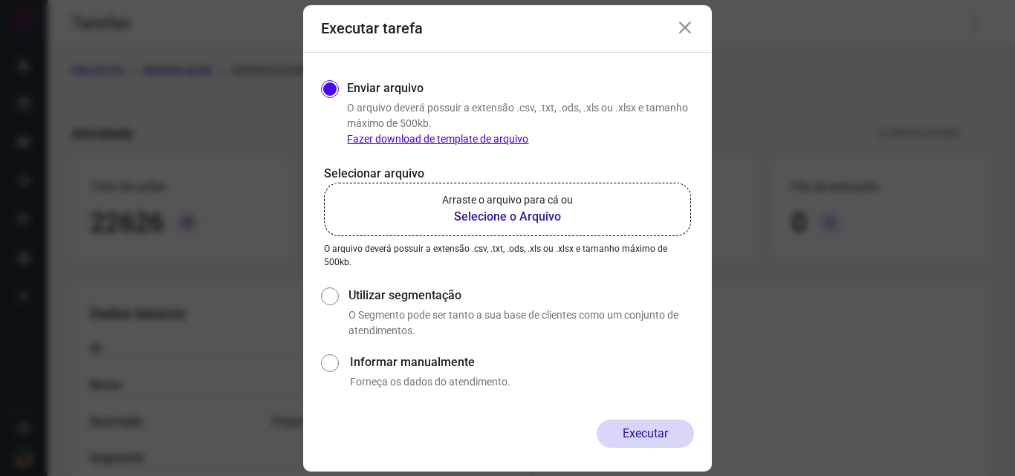
click at [464, 212] on b "Selecione o Arquivo" at bounding box center [507, 217] width 131 height 18
click at [0, 0] on input "Arraste o arquivo para cá ou Selecione o Arquivo" at bounding box center [0, 0] width 0 height 0
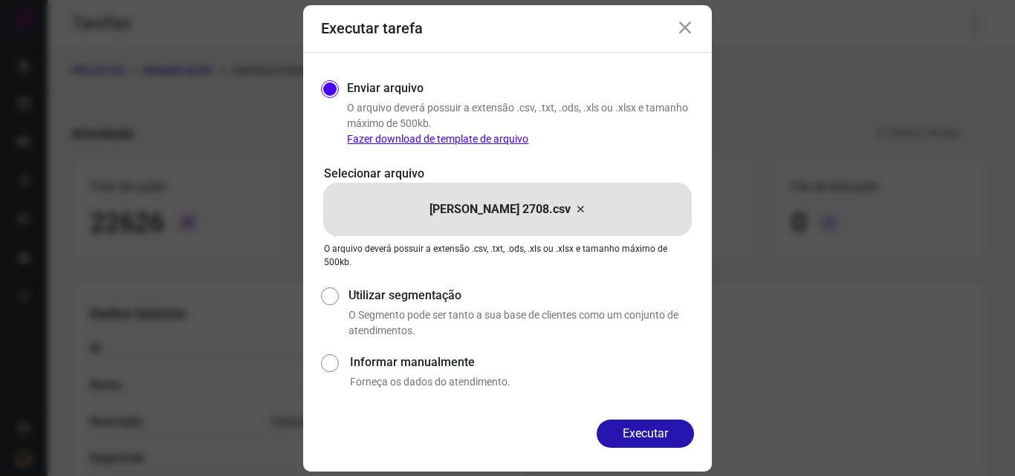
click at [666, 433] on button "Executar" at bounding box center [644, 434] width 97 height 28
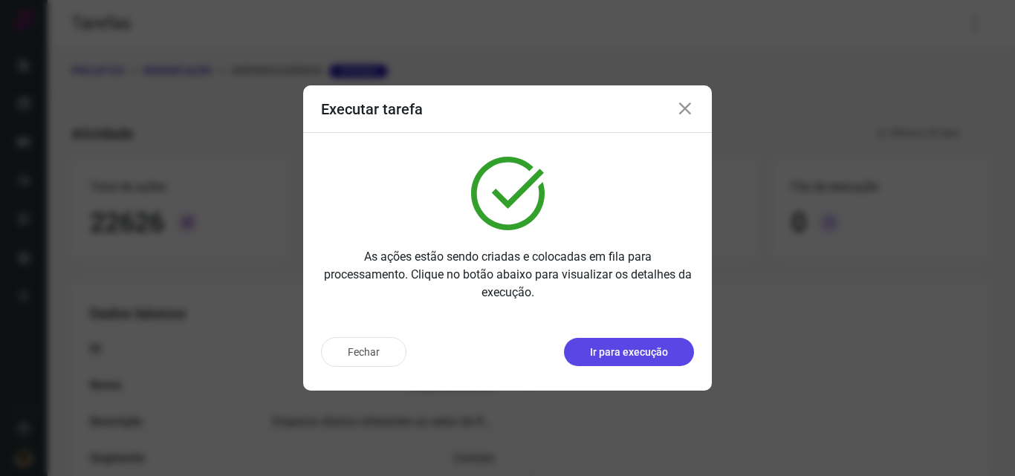
click at [622, 347] on p "Ir para execução" at bounding box center [629, 353] width 78 height 16
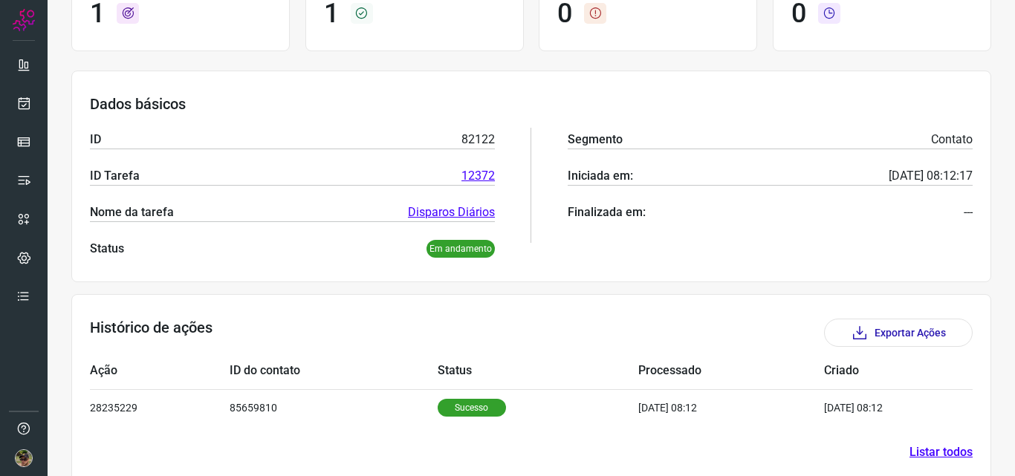
scroll to position [173, 0]
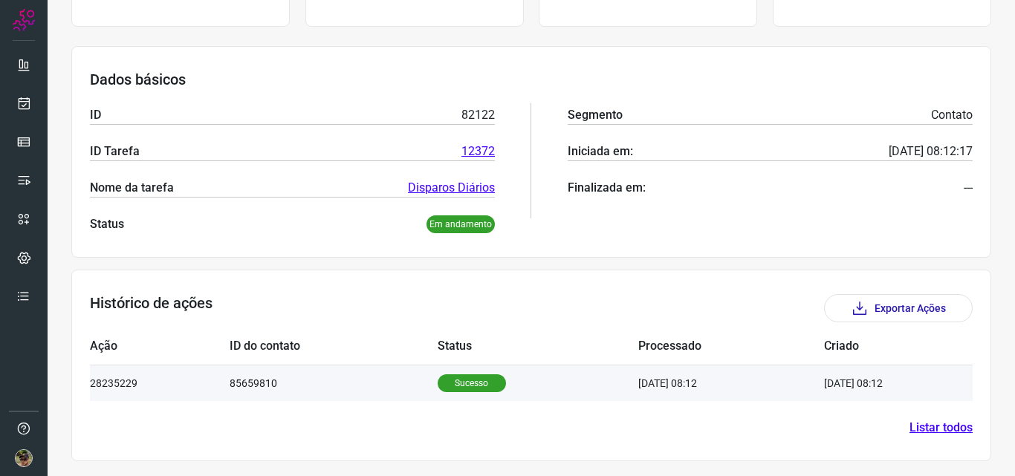
click at [295, 383] on td "85659810" at bounding box center [333, 383] width 207 height 36
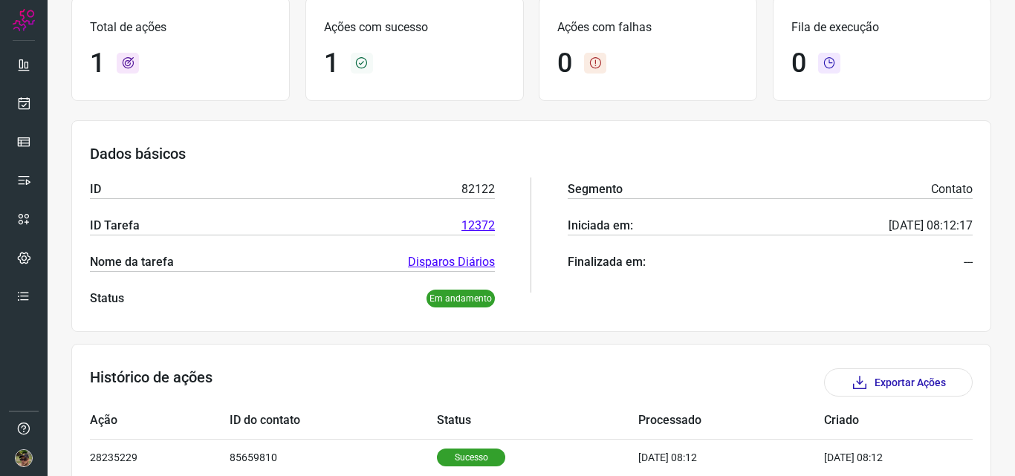
scroll to position [0, 0]
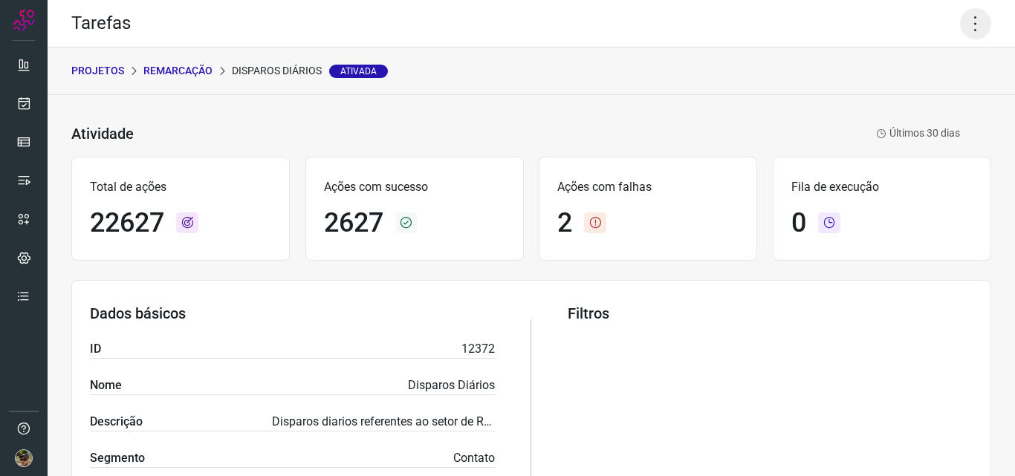
click at [970, 26] on icon at bounding box center [975, 23] width 31 height 31
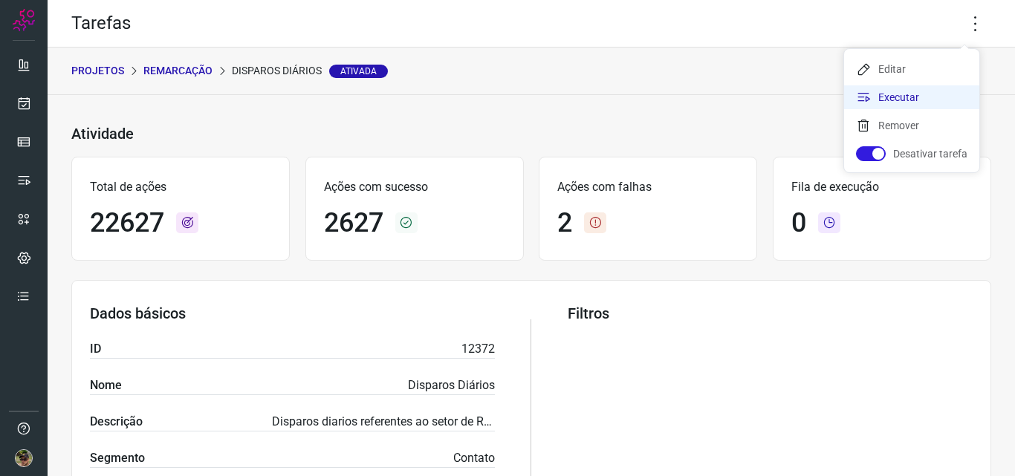
click at [906, 102] on li "Executar" at bounding box center [911, 97] width 135 height 24
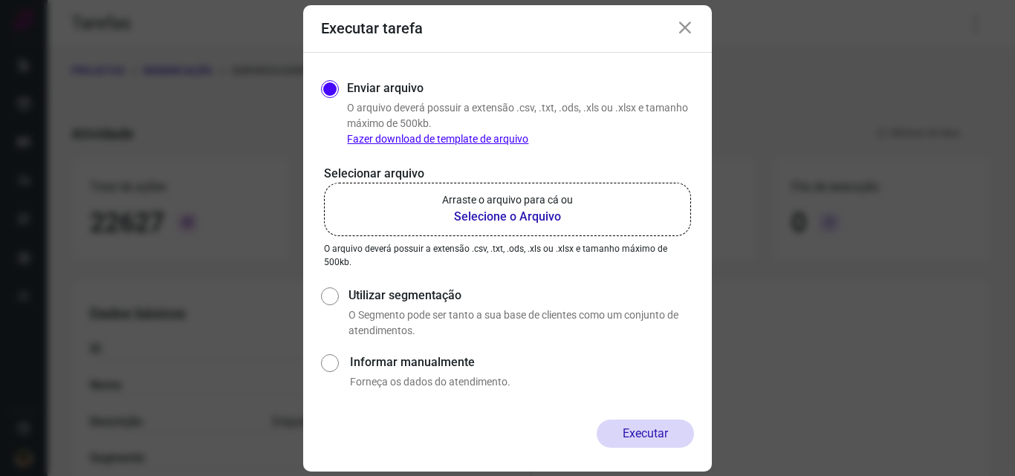
click at [501, 215] on b "Selecione o Arquivo" at bounding box center [507, 217] width 131 height 18
click at [0, 0] on input "Arraste o arquivo para cá ou Selecione o Arquivo" at bounding box center [0, 0] width 0 height 0
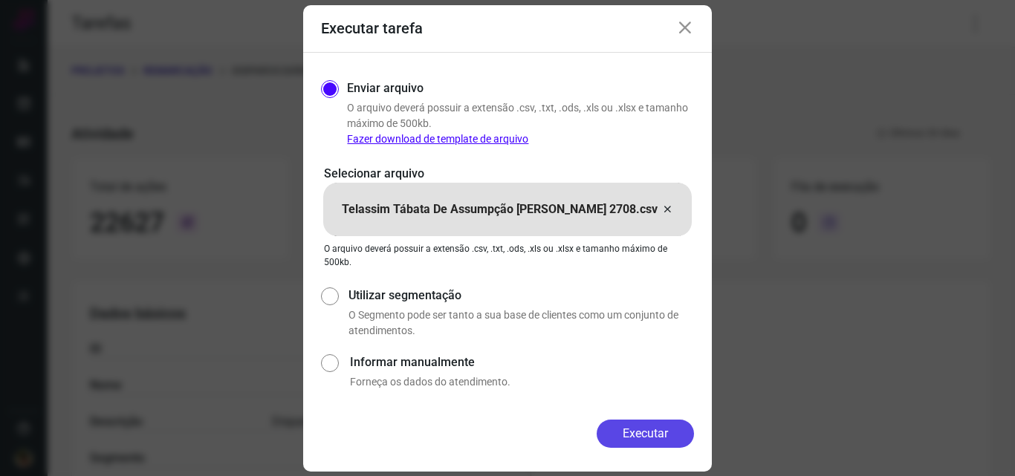
click at [648, 429] on button "Executar" at bounding box center [644, 434] width 97 height 28
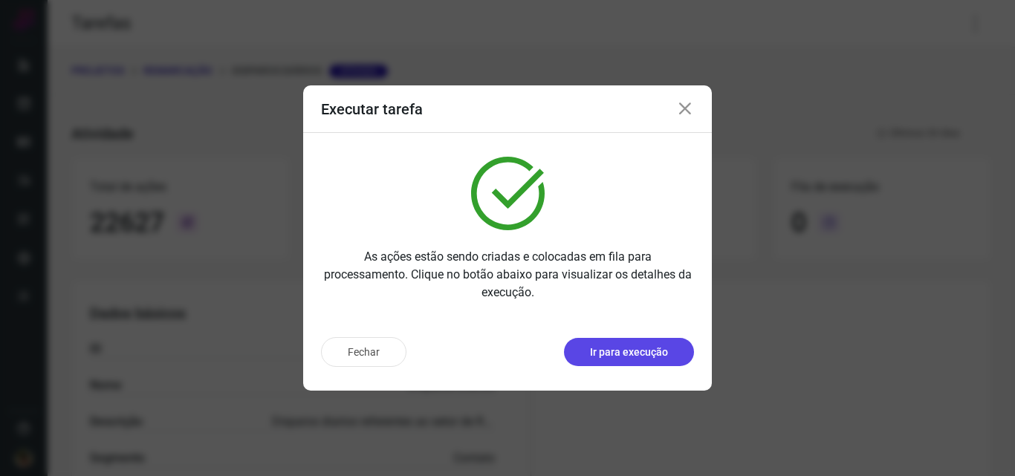
click at [649, 342] on button "Ir para execução" at bounding box center [629, 352] width 130 height 28
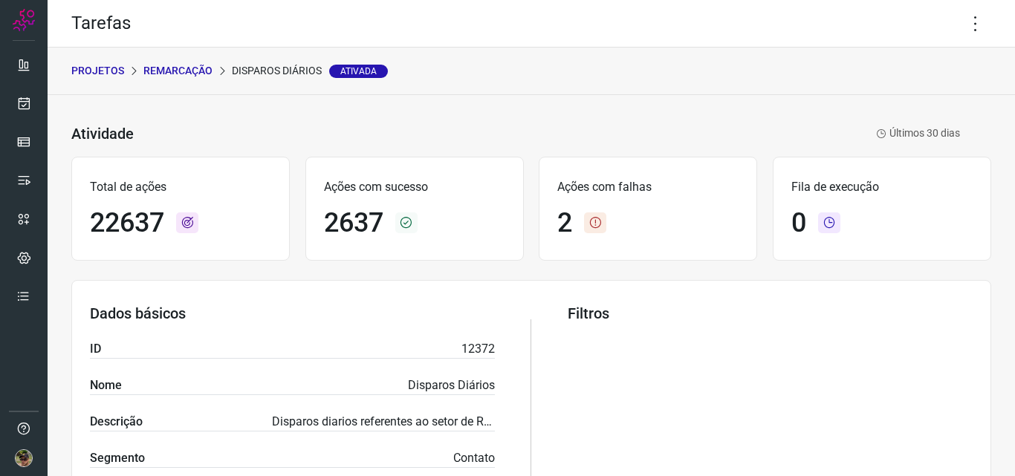
scroll to position [297, 0]
click at [969, 16] on icon at bounding box center [975, 23] width 31 height 31
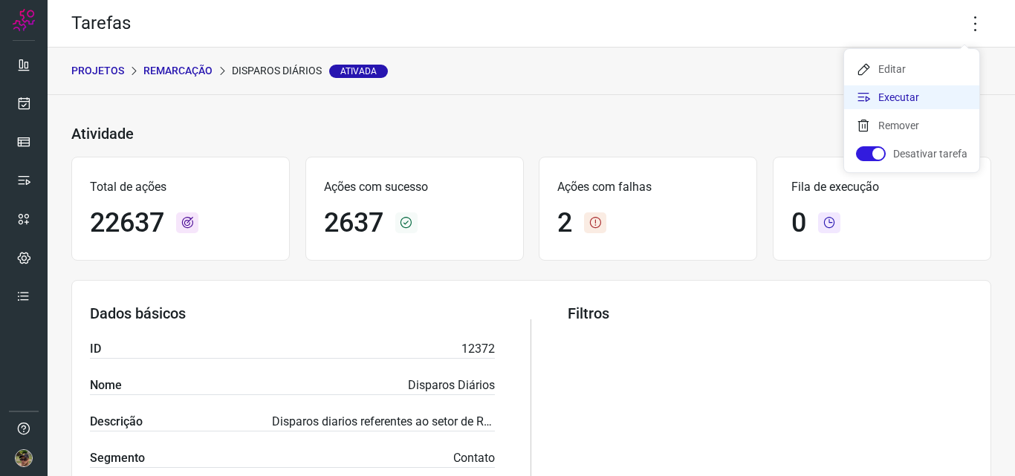
click at [917, 92] on li "Executar" at bounding box center [911, 97] width 135 height 24
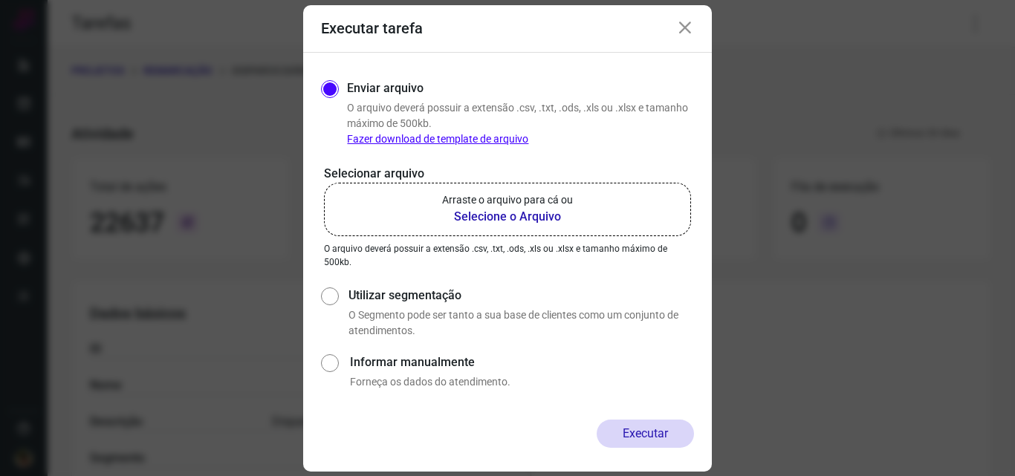
click at [570, 201] on p "Arraste o arquivo para cá ou" at bounding box center [507, 200] width 131 height 16
click at [0, 0] on input "Arraste o arquivo para cá ou Selecione o Arquivo" at bounding box center [0, 0] width 0 height 0
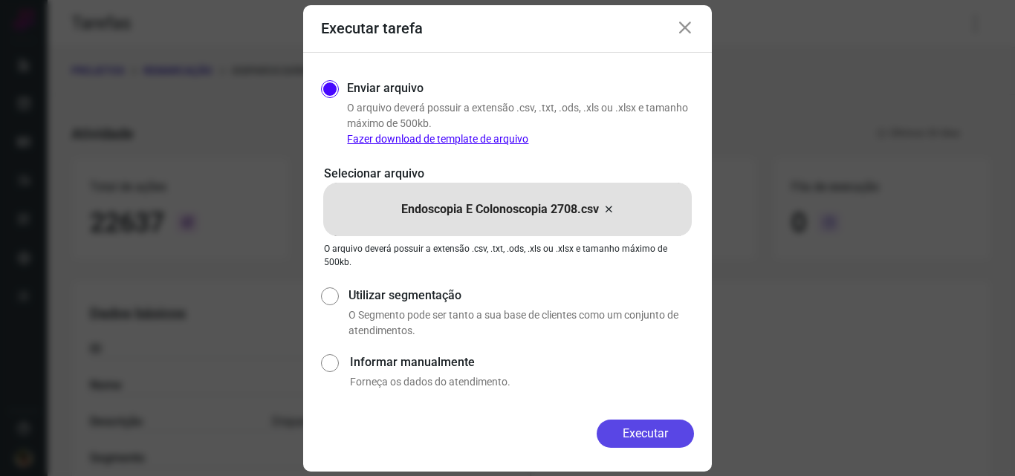
click at [654, 435] on button "Executar" at bounding box center [644, 434] width 97 height 28
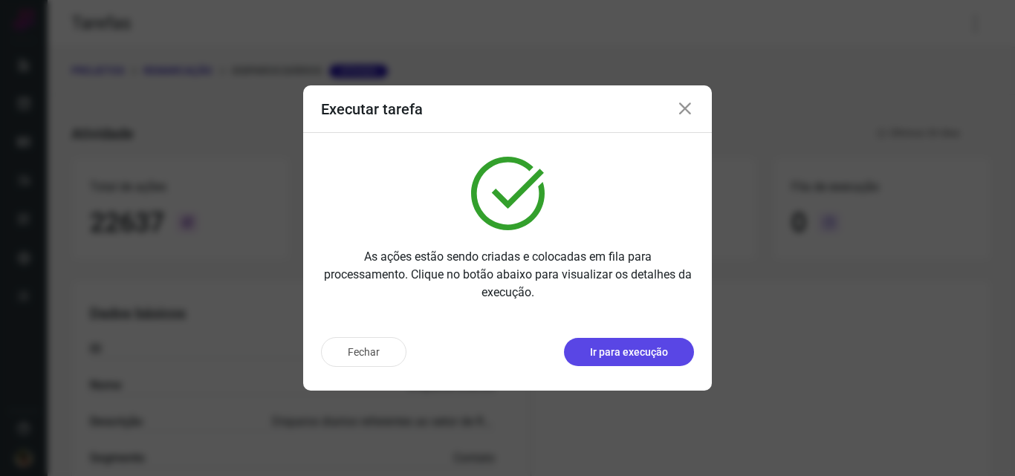
click at [649, 351] on p "Ir para execução" at bounding box center [629, 353] width 78 height 16
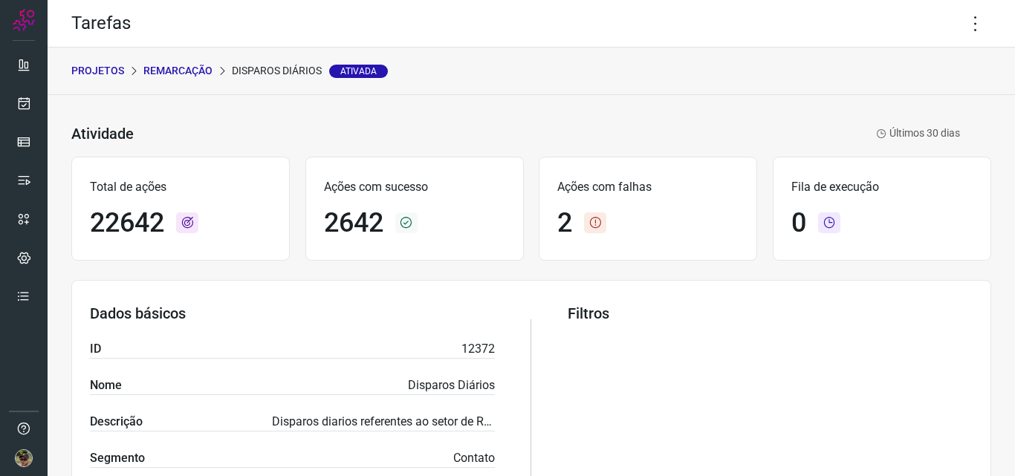
click at [104, 68] on p "PROJETOS" at bounding box center [97, 71] width 53 height 16
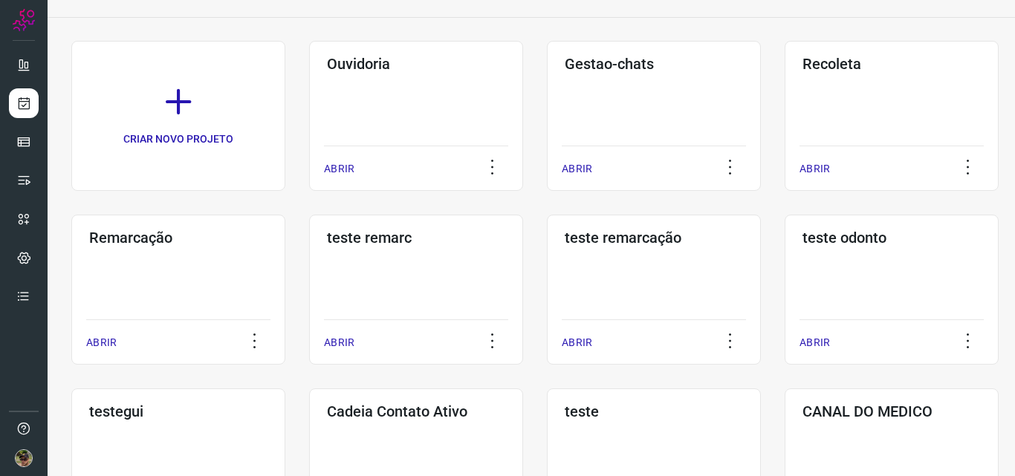
scroll to position [449, 0]
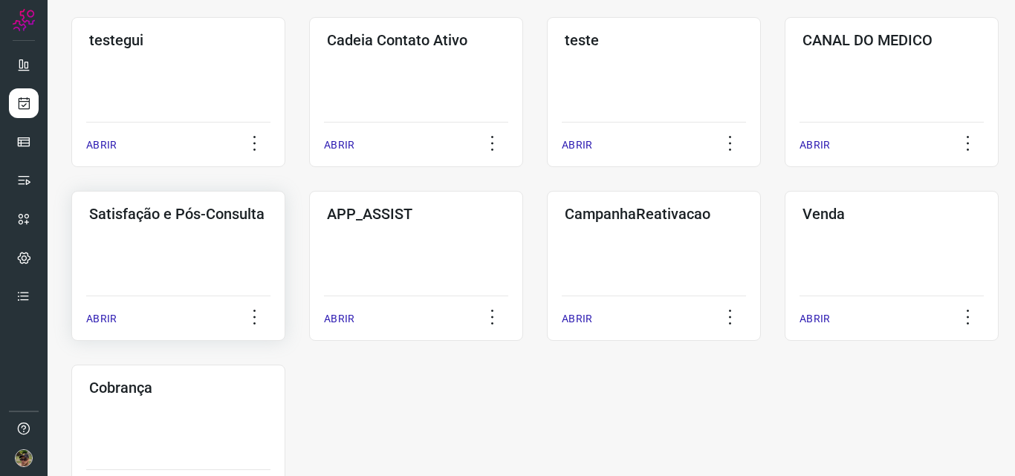
click at [309, 241] on div "Satisfação e Pós-Consulta ABRIR" at bounding box center [416, 266] width 214 height 150
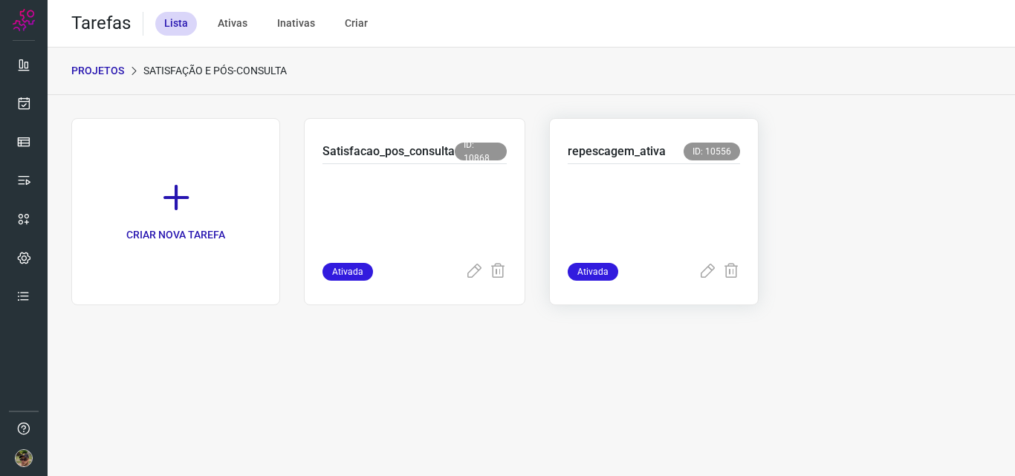
click at [642, 190] on p at bounding box center [654, 210] width 172 height 74
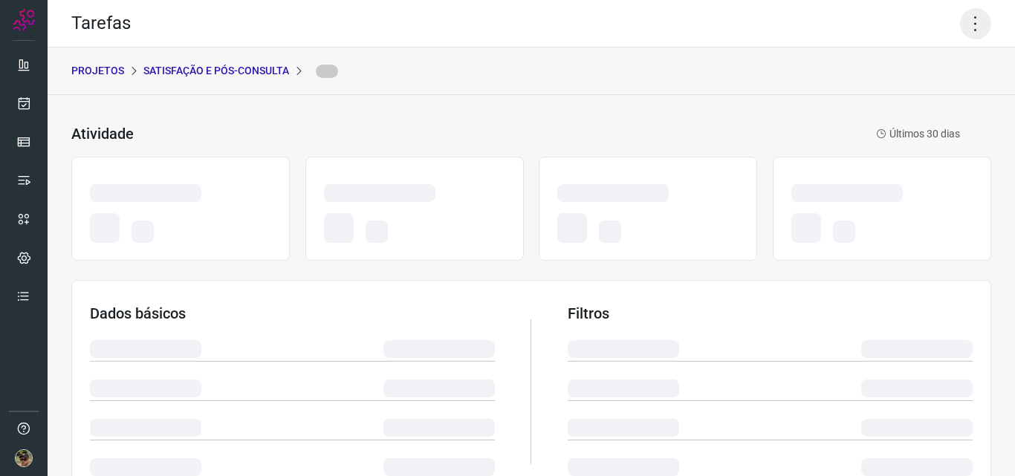
click at [961, 25] on icon at bounding box center [975, 23] width 31 height 31
click at [966, 37] on icon at bounding box center [975, 23] width 31 height 31
click at [960, 29] on icon at bounding box center [975, 23] width 31 height 31
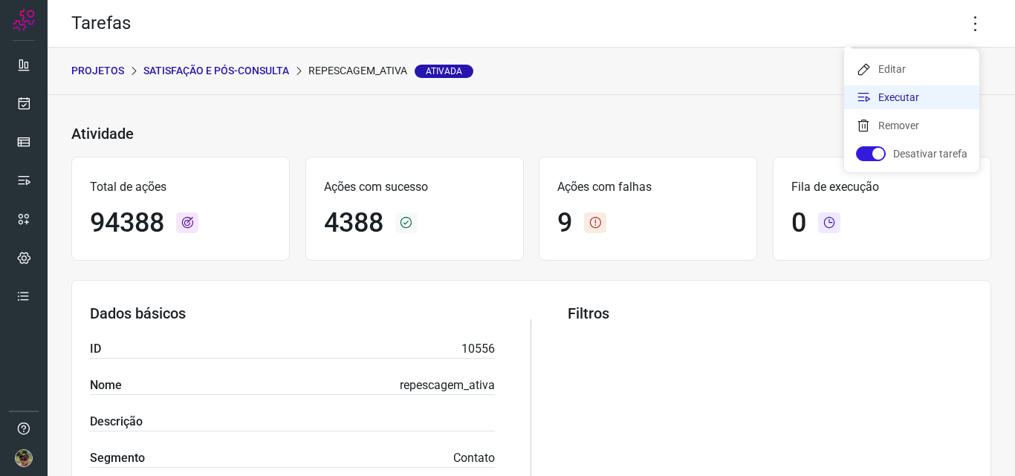
click at [911, 91] on li "Executar" at bounding box center [911, 97] width 135 height 24
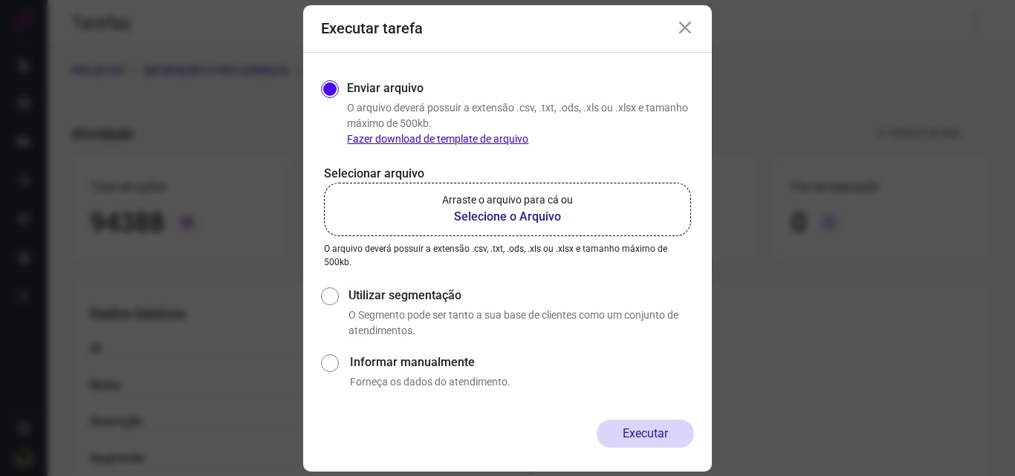
click at [569, 212] on b "Selecione o Arquivo" at bounding box center [507, 217] width 131 height 18
click at [0, 0] on input "Arraste o arquivo para cá ou Selecione o Arquivo" at bounding box center [0, 0] width 0 height 0
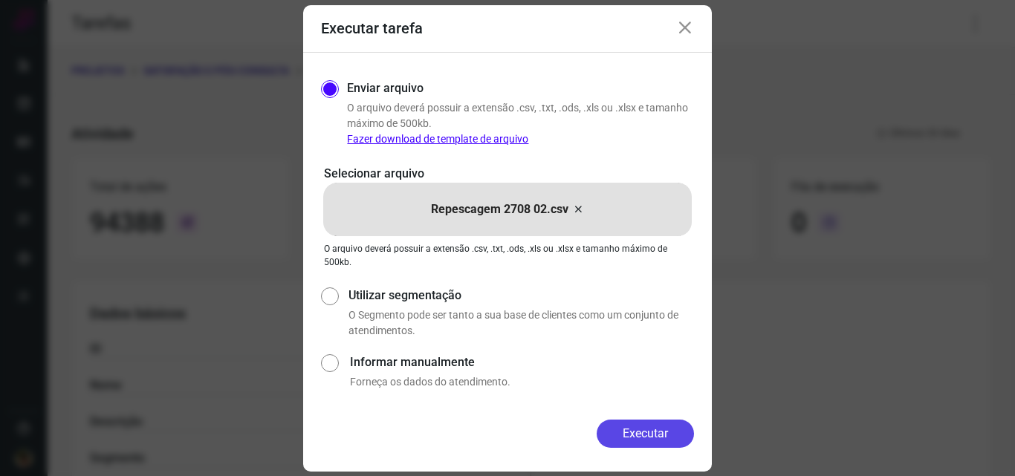
click at [634, 426] on button "Executar" at bounding box center [644, 434] width 97 height 28
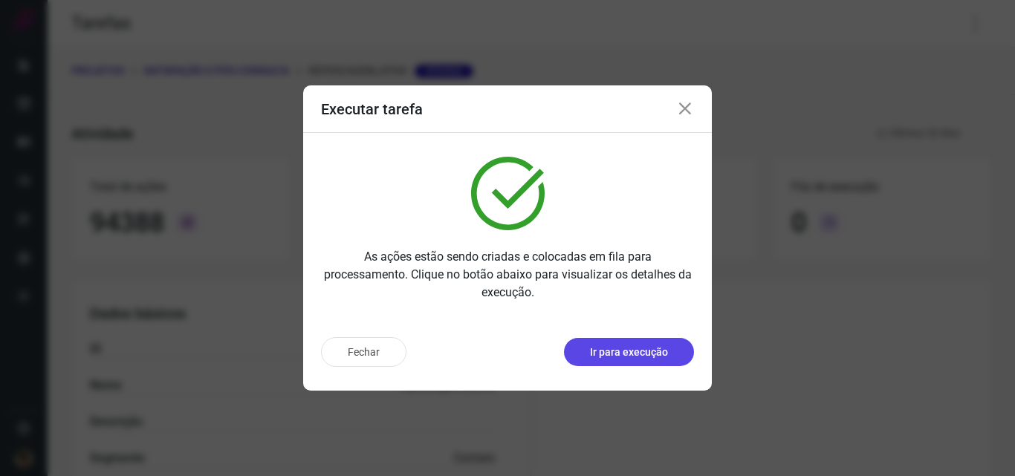
click at [647, 353] on p "Ir para execução" at bounding box center [629, 353] width 78 height 16
